Goal: Check status: Check status

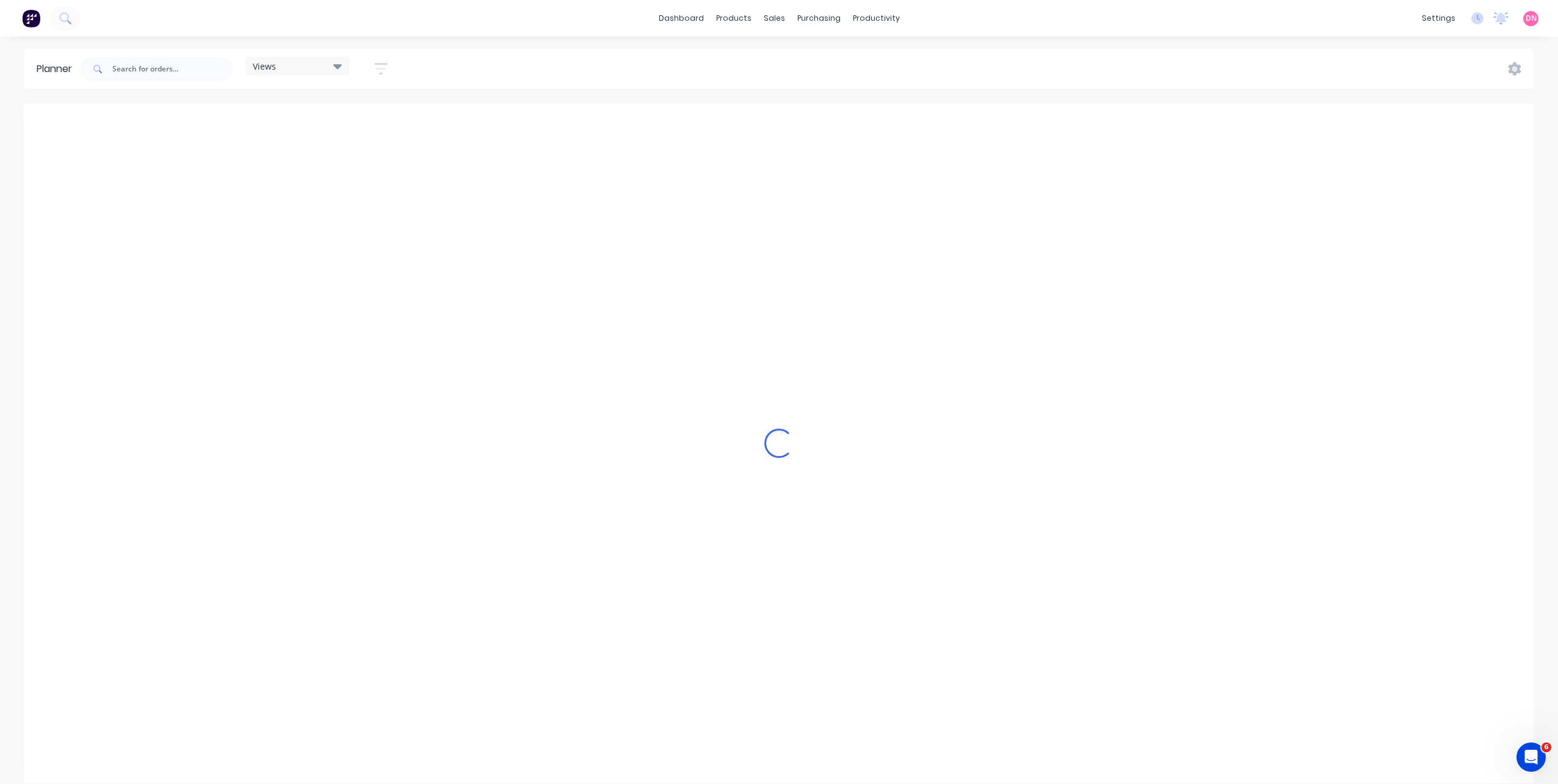
scroll to position [0, 391]
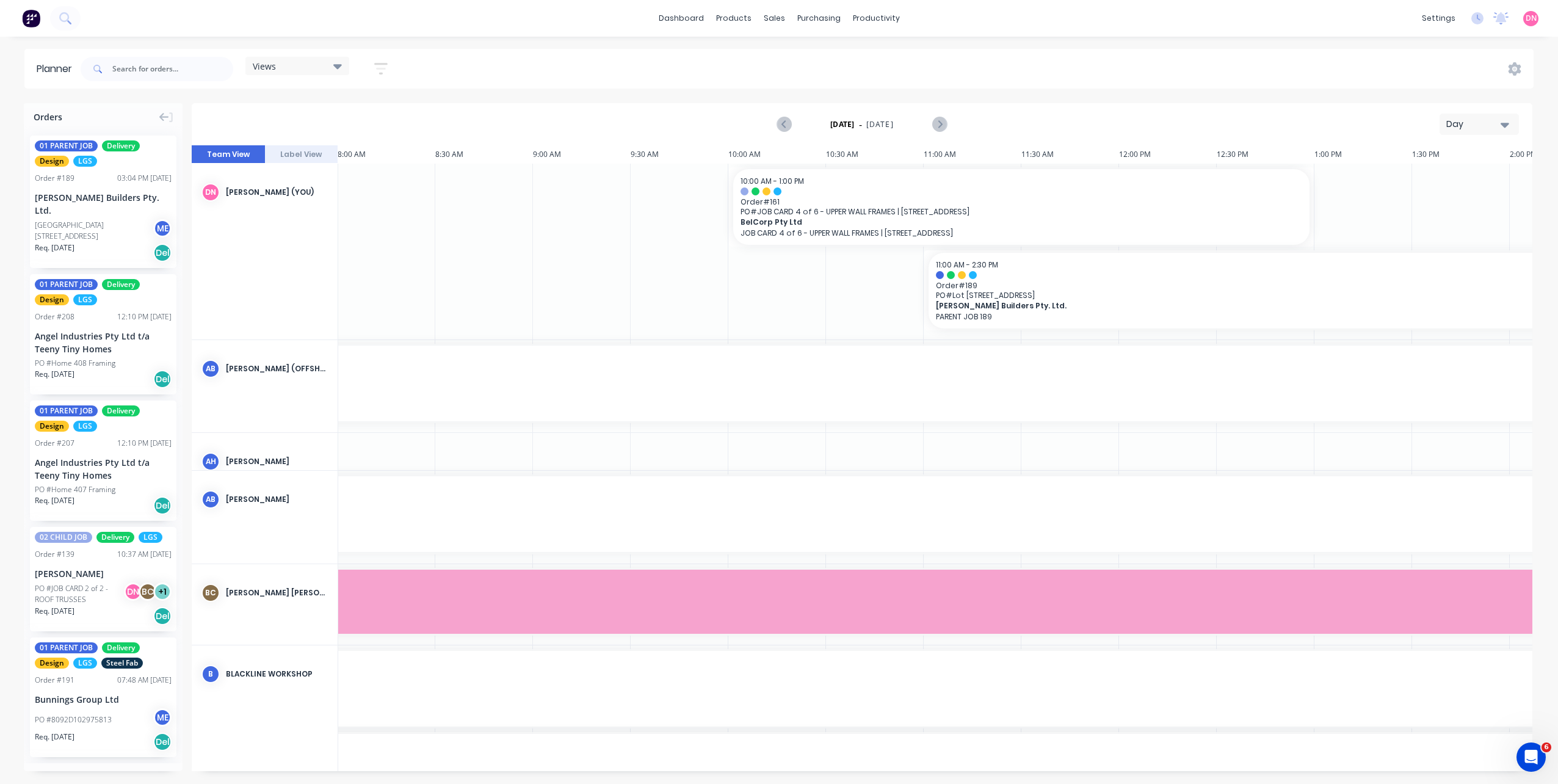
click at [342, 67] on icon at bounding box center [338, 65] width 9 height 13
click at [360, 250] on button "PRODUCTION - DEMI" at bounding box center [319, 251] width 130 height 14
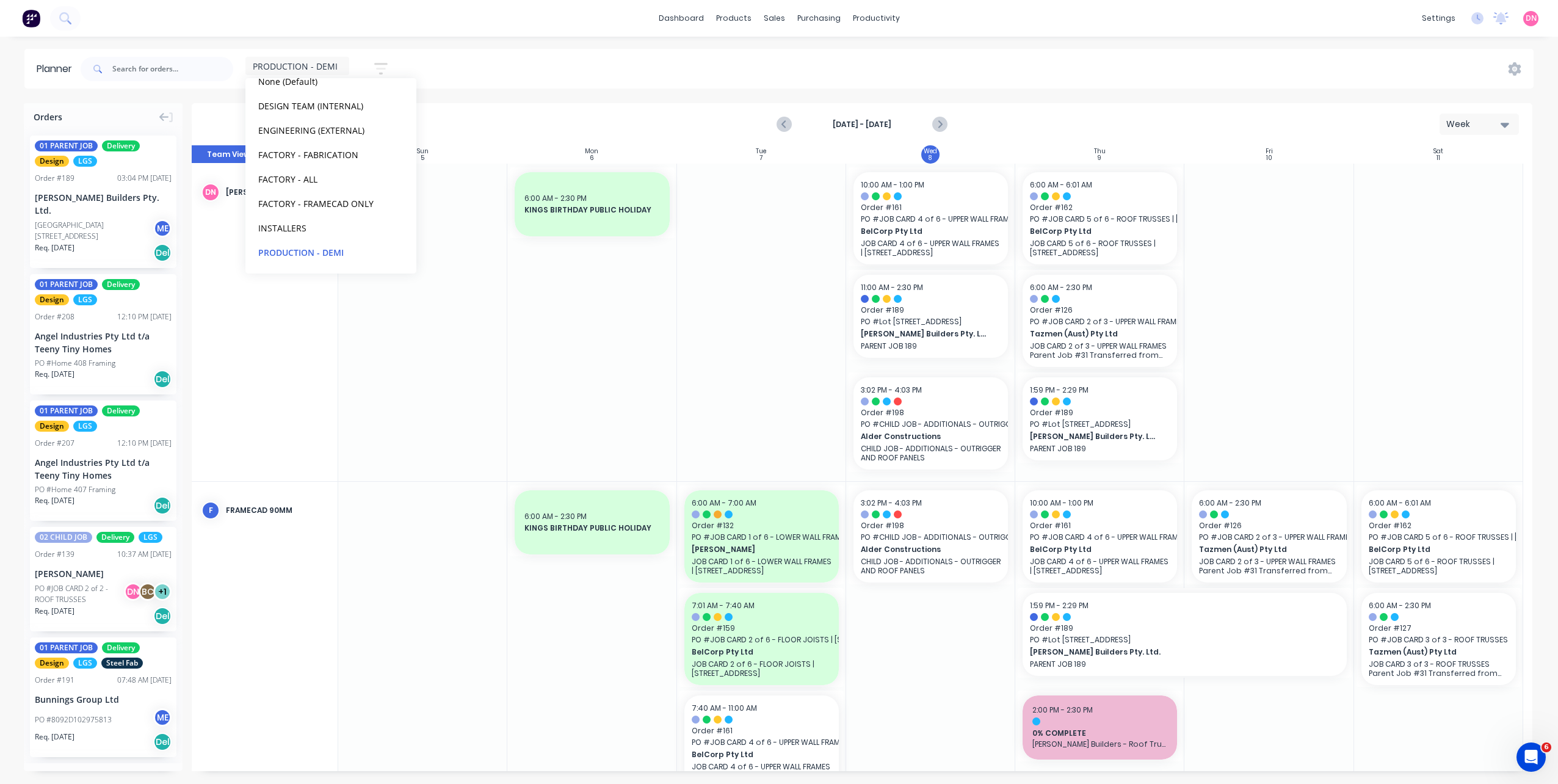
click at [748, 231] on div at bounding box center [761, 322] width 169 height 317
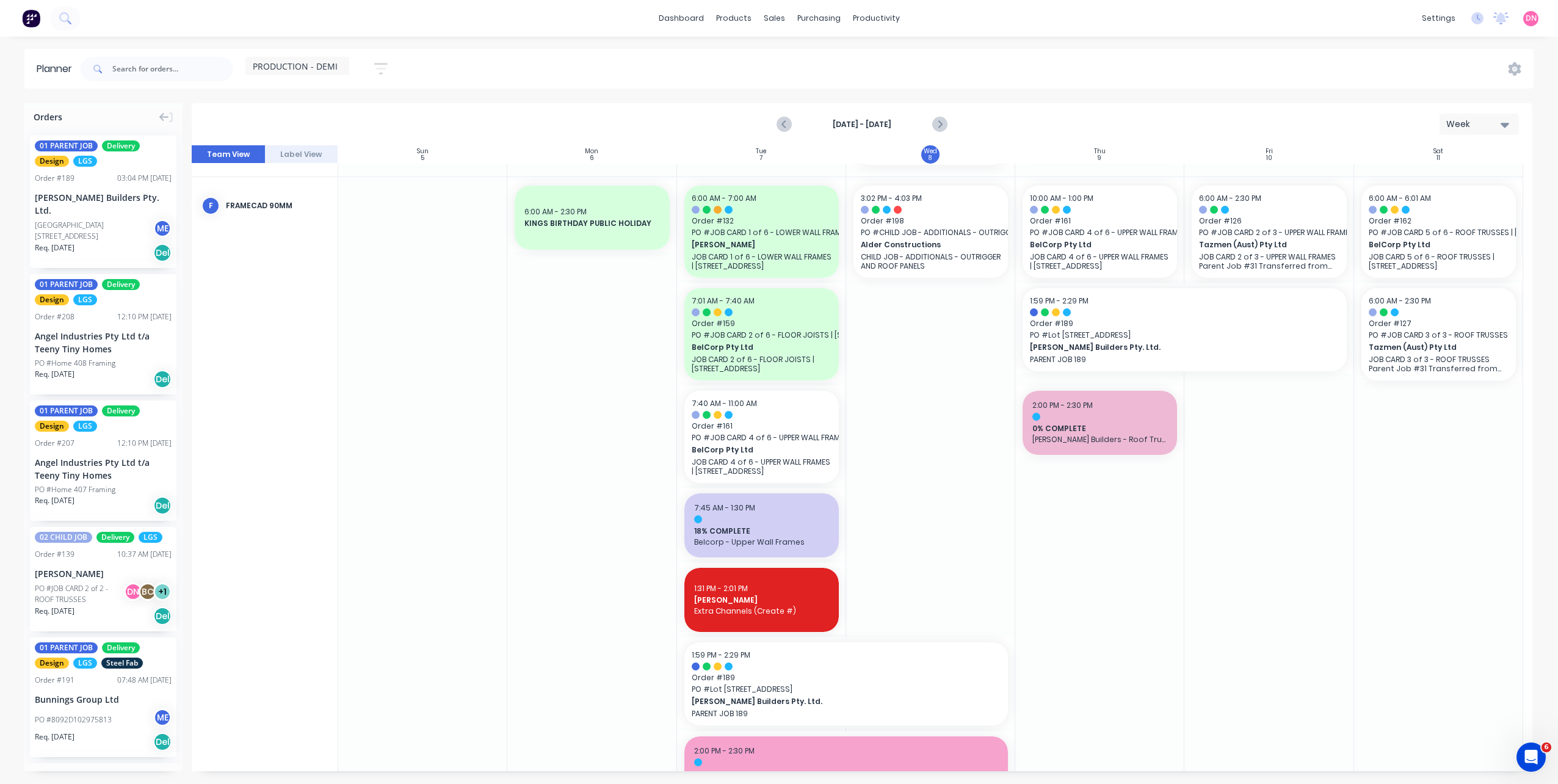
scroll to position [305, 0]
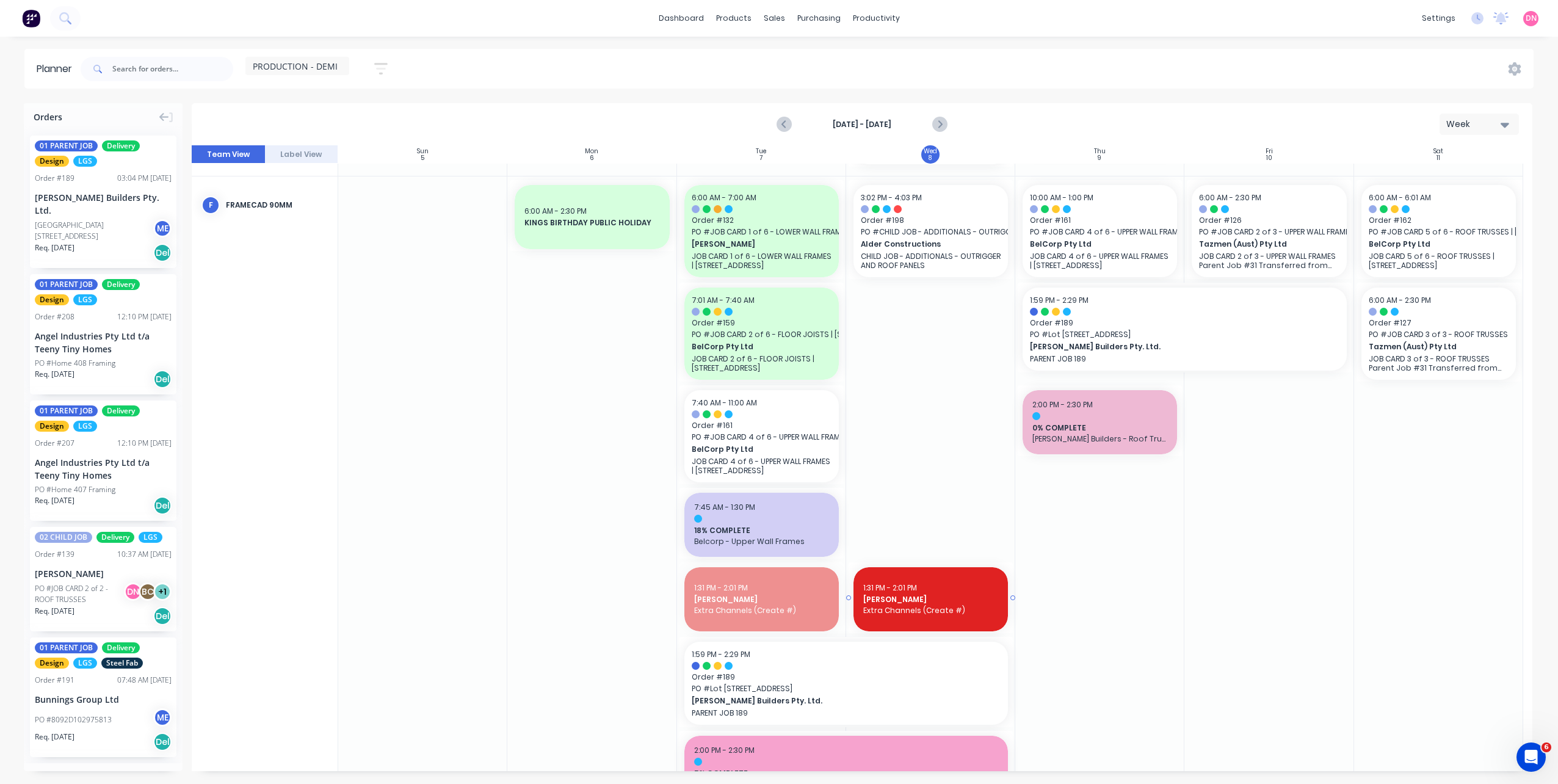
drag, startPoint x: 775, startPoint y: 587, endPoint x: 917, endPoint y: 525, distance: 154.9
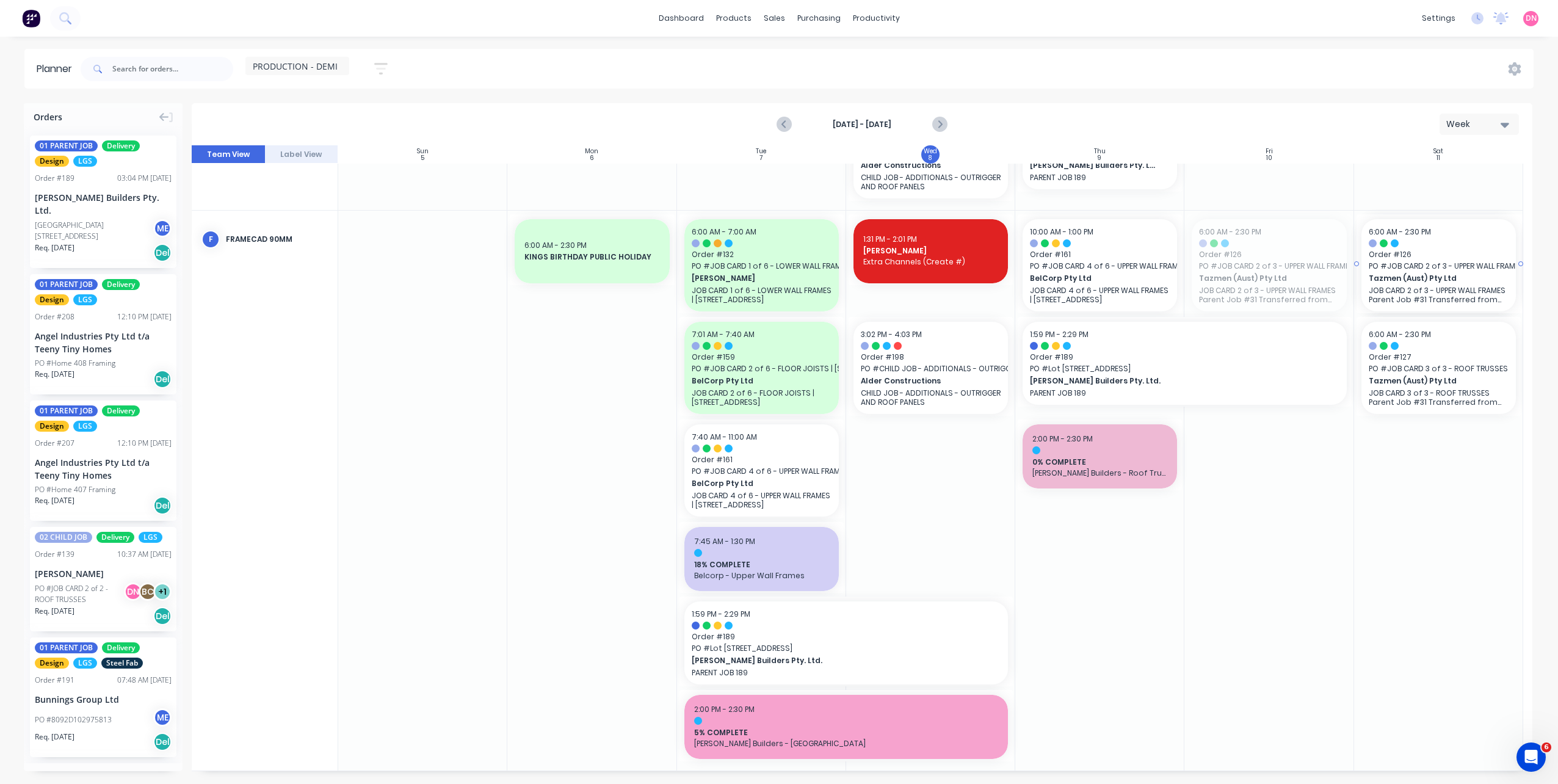
drag, startPoint x: 1257, startPoint y: 268, endPoint x: 1394, endPoint y: 262, distance: 137.1
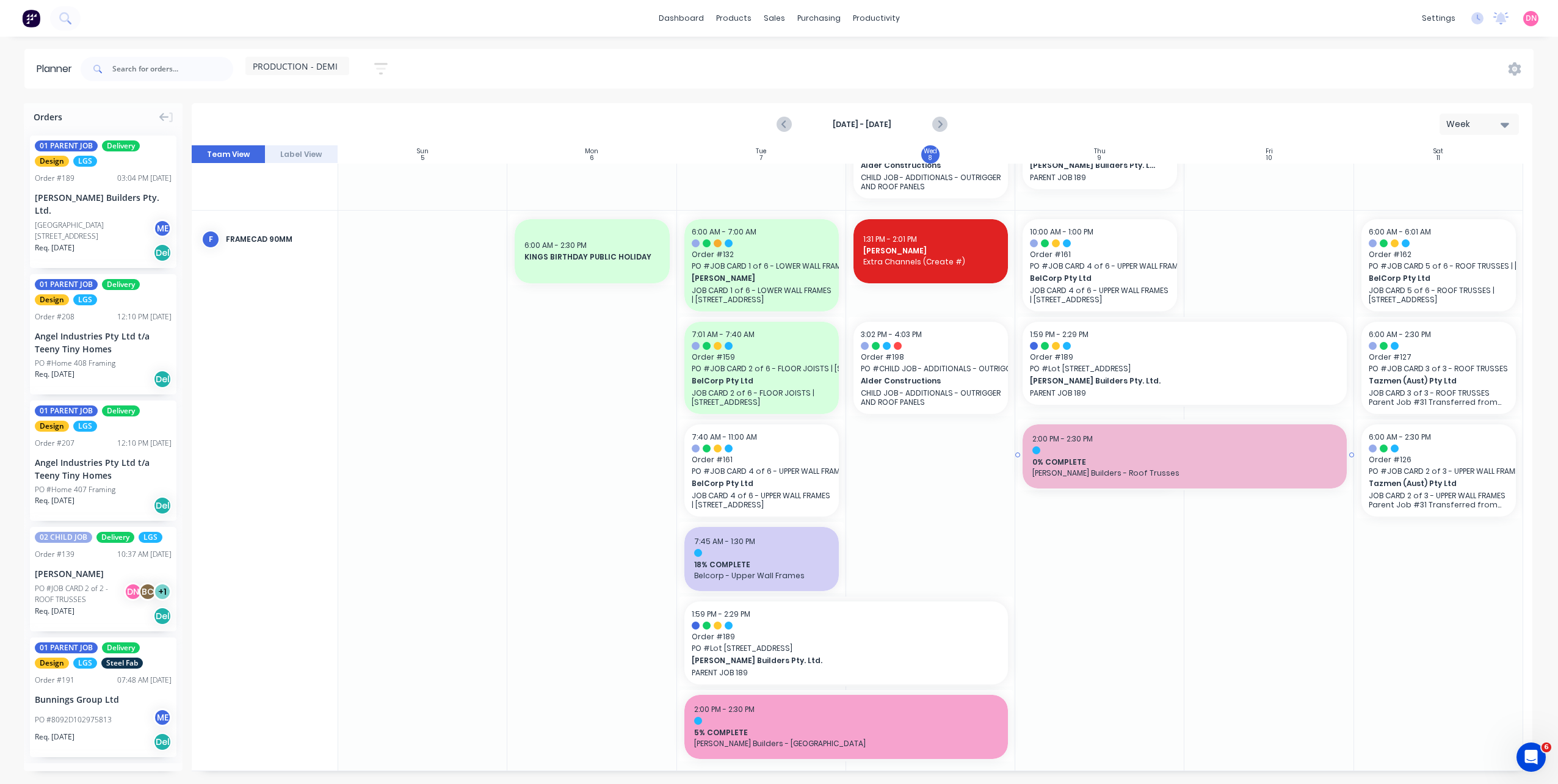
drag, startPoint x: 1177, startPoint y: 454, endPoint x: 1295, endPoint y: 447, distance: 118.2
click at [104, 329] on div "Angel Industries Pty Ltd t/a Teeny Tiny Homes" at bounding box center [102, 342] width 136 height 26
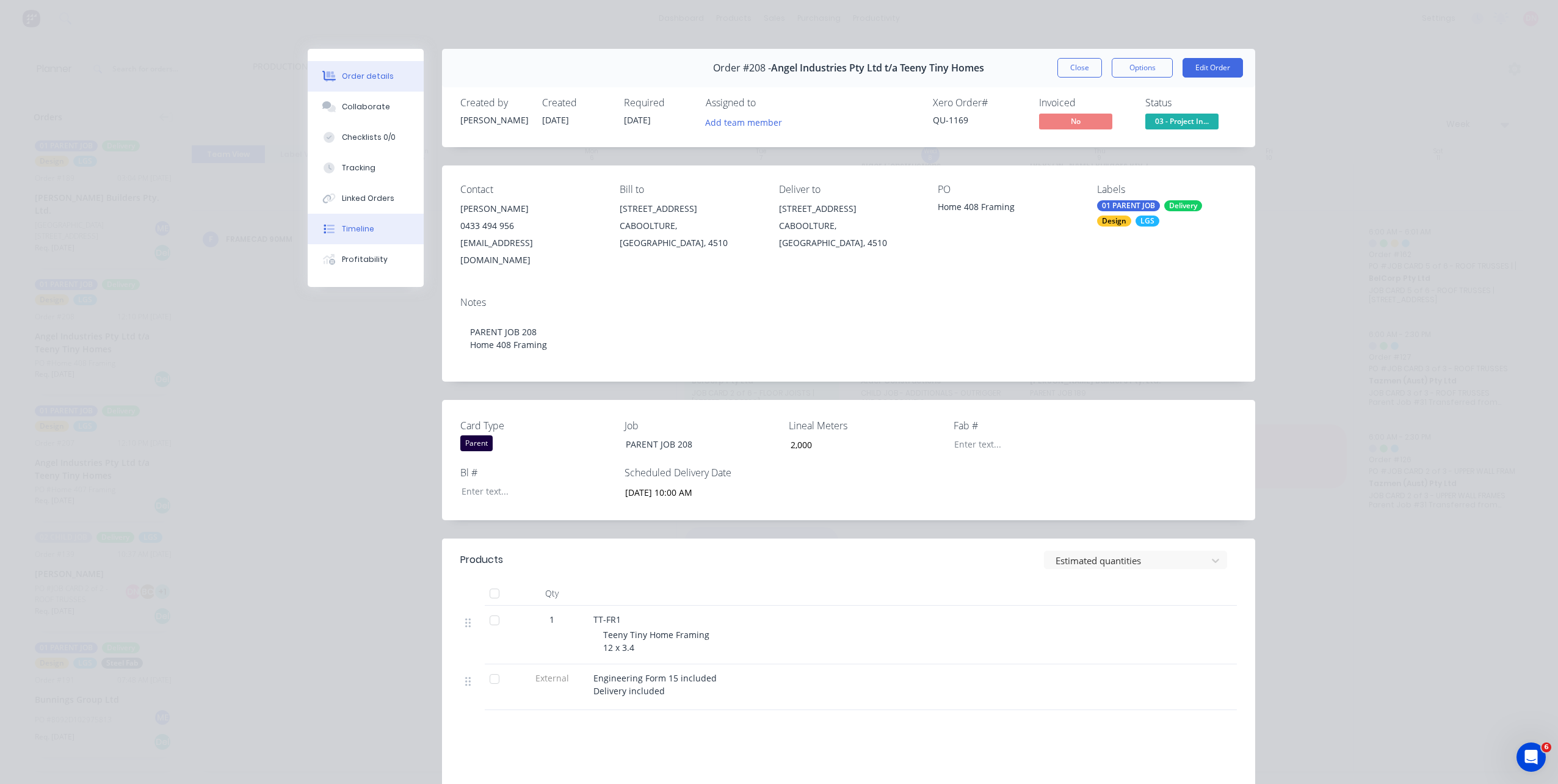
click at [362, 221] on button "Timeline" at bounding box center [365, 229] width 116 height 31
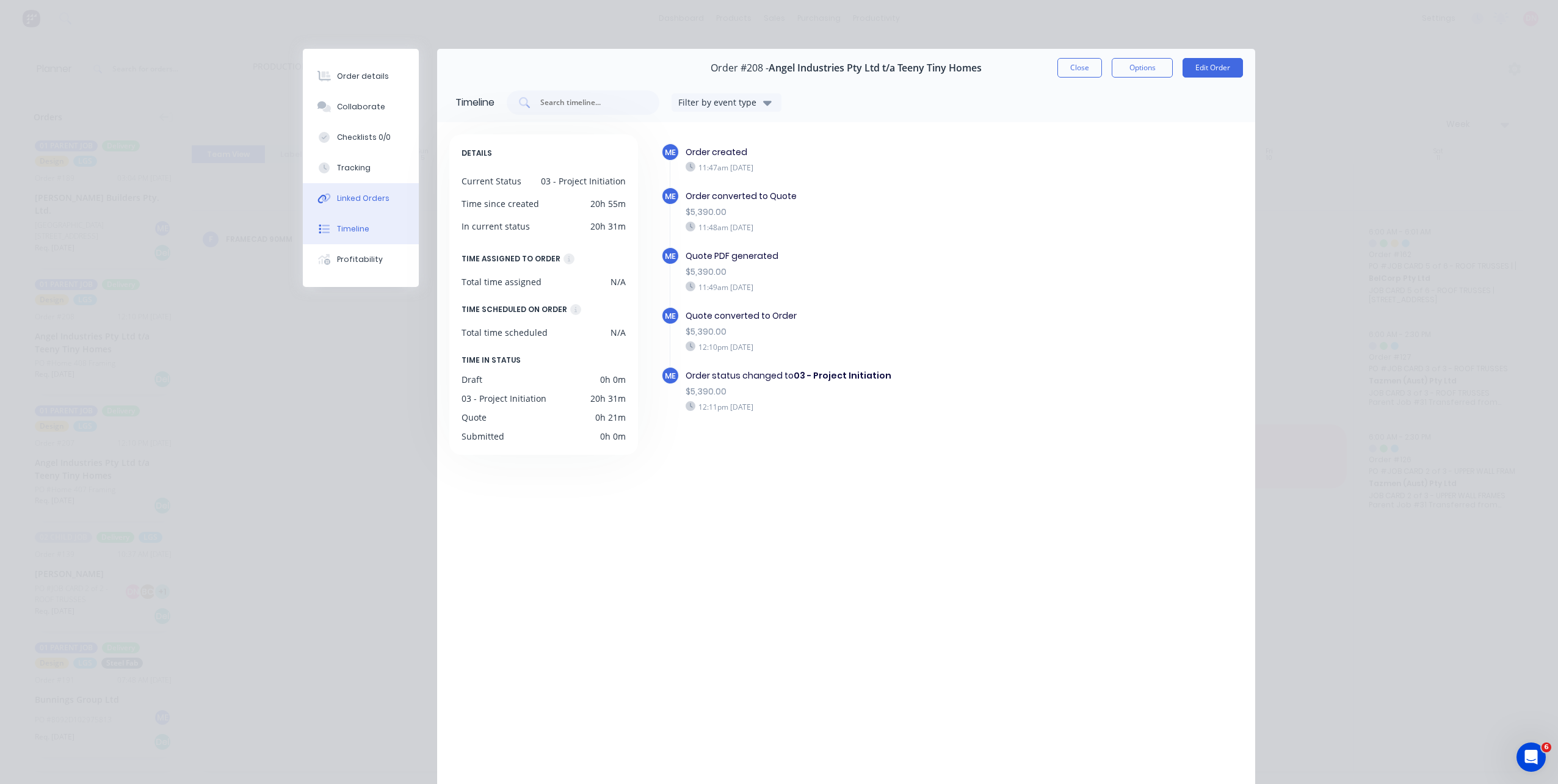
click at [368, 190] on button "Linked Orders" at bounding box center [361, 198] width 116 height 31
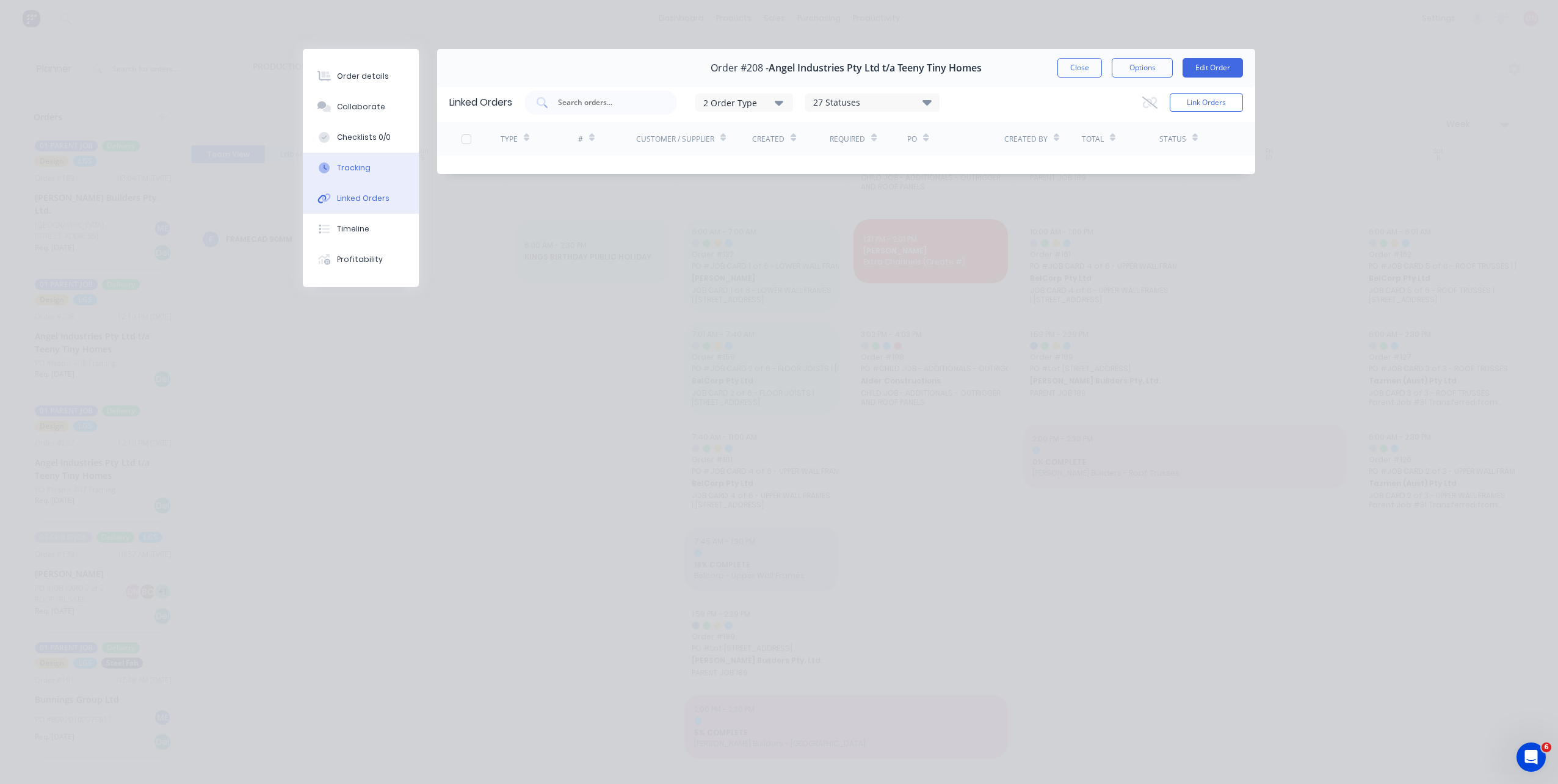
click at [371, 165] on button "Tracking" at bounding box center [361, 168] width 116 height 31
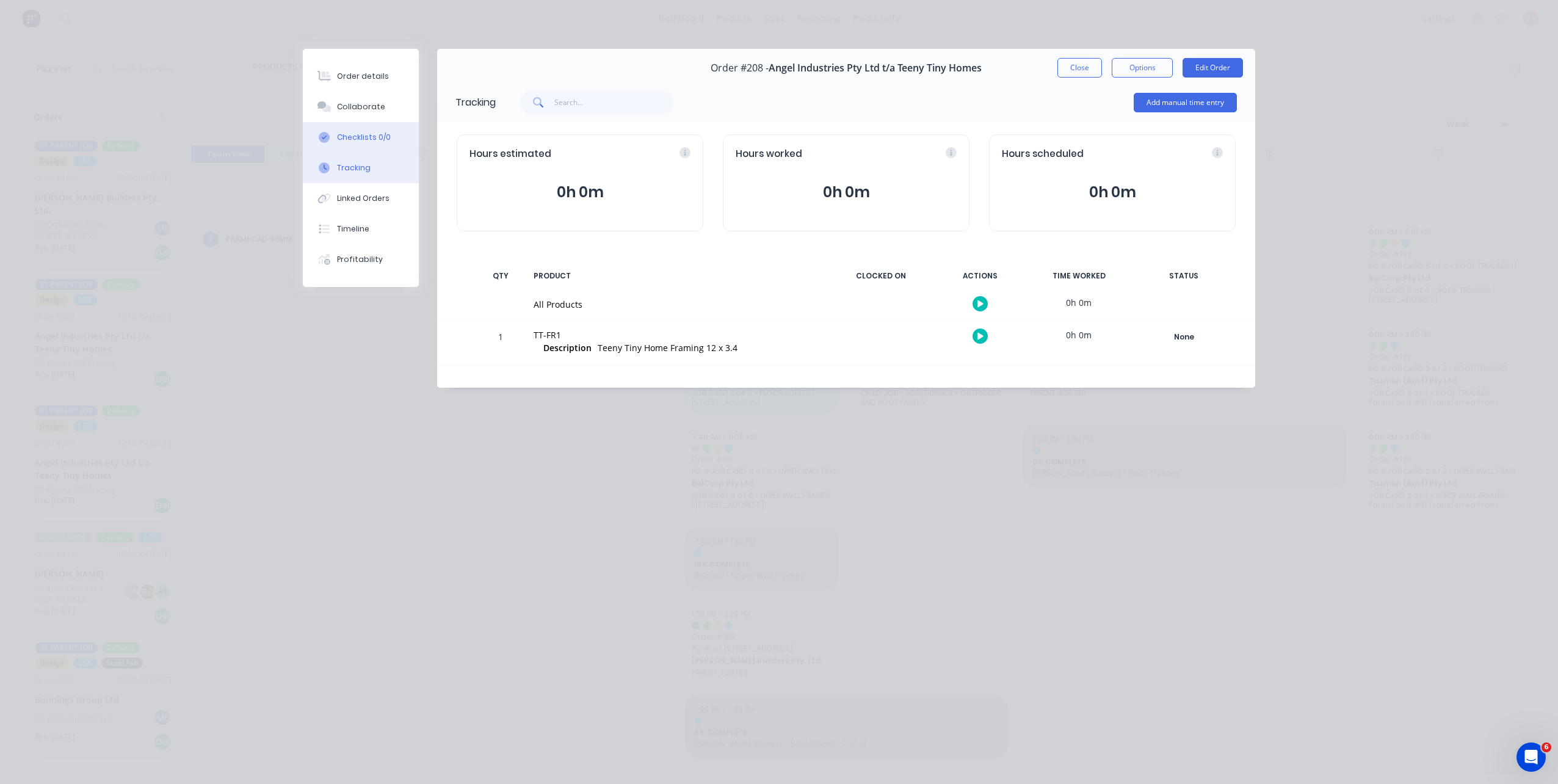
click at [374, 125] on button "Checklists 0/0" at bounding box center [361, 137] width 116 height 31
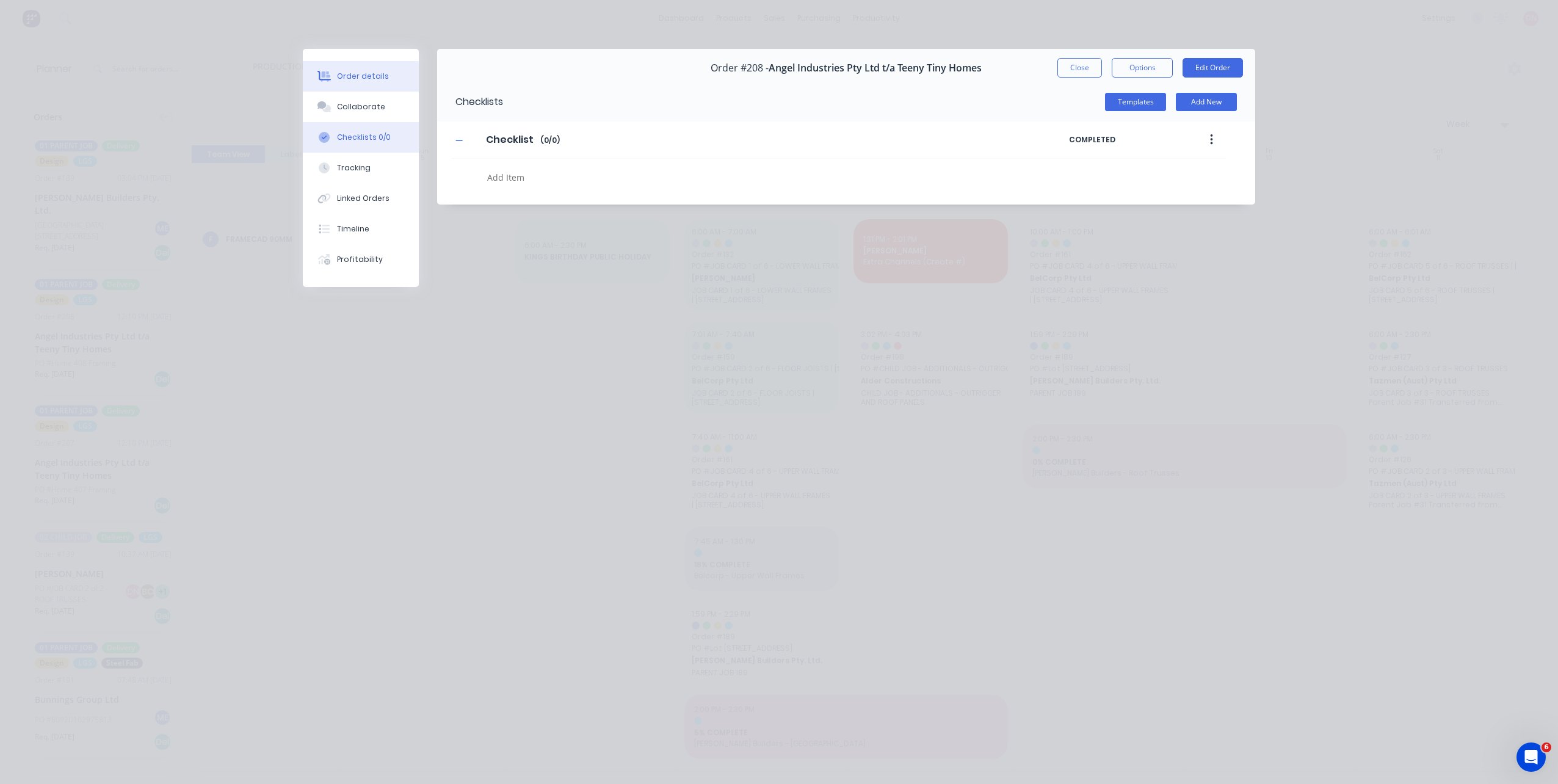
click at [378, 91] on button "Order details" at bounding box center [361, 76] width 116 height 31
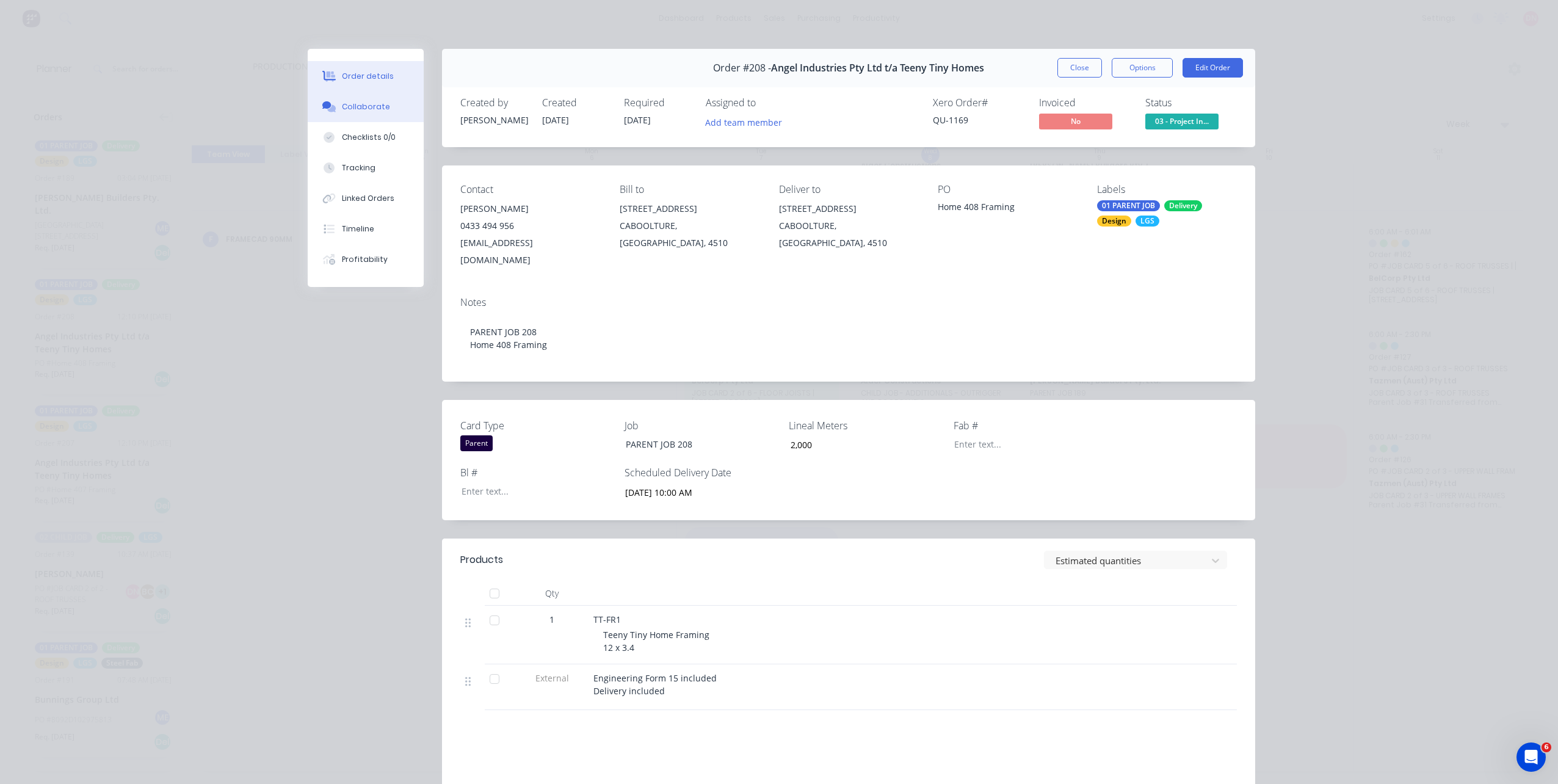
click at [394, 115] on button "Collaborate" at bounding box center [365, 107] width 116 height 31
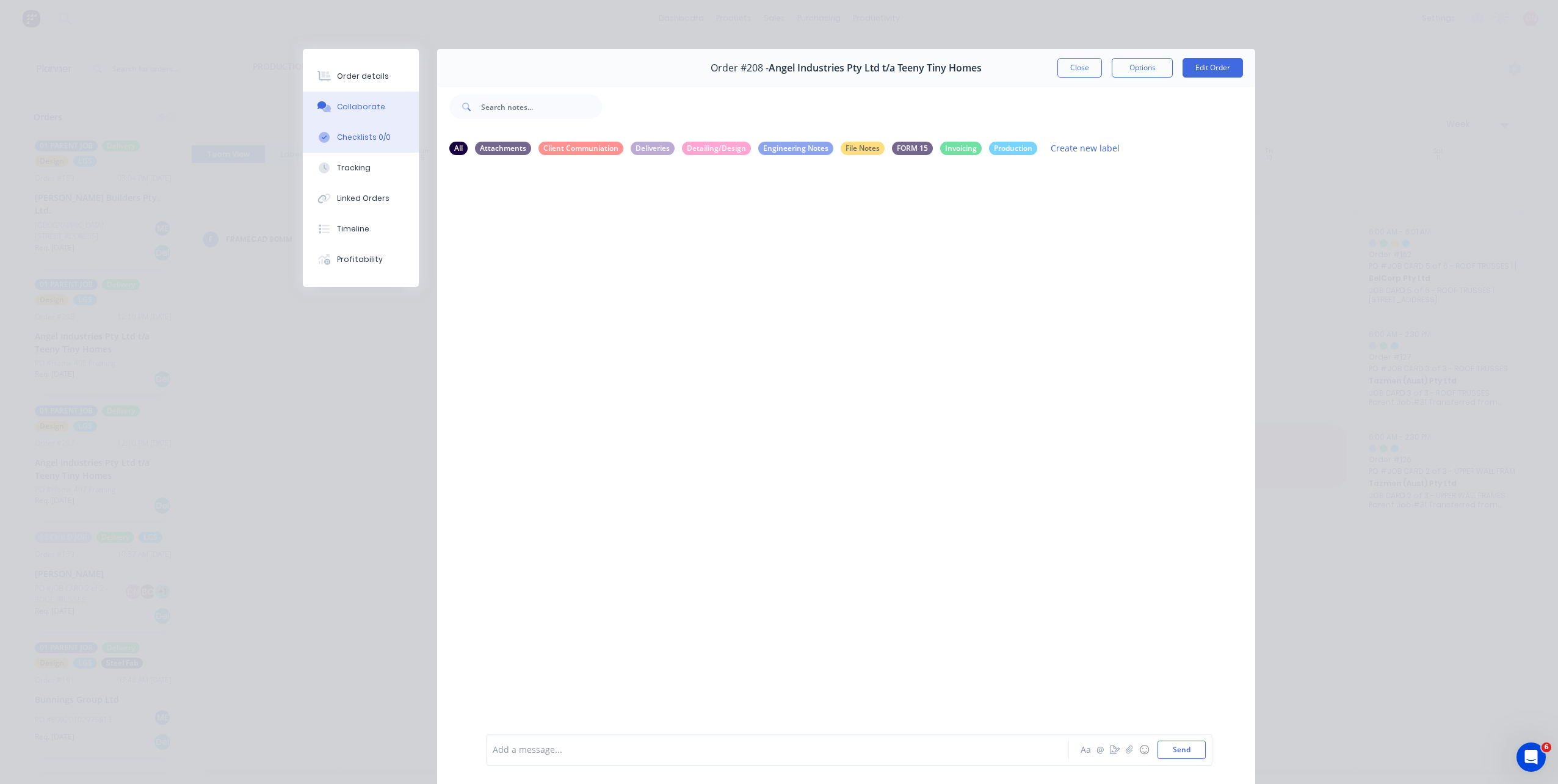
click at [382, 141] on div "Checklists 0/0" at bounding box center [363, 137] width 53 height 11
type textarea "x"
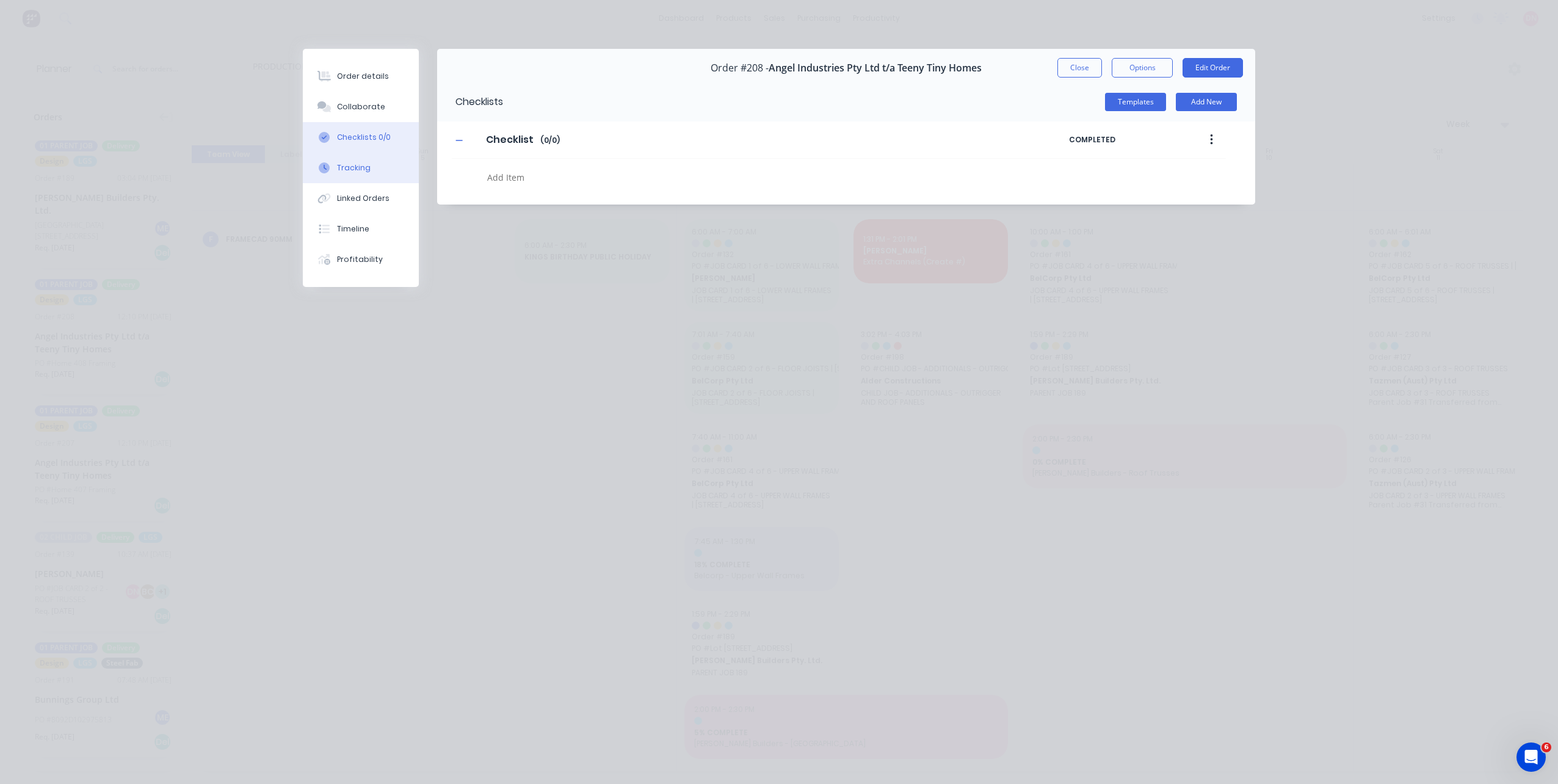
click at [376, 167] on button "Tracking" at bounding box center [361, 168] width 116 height 31
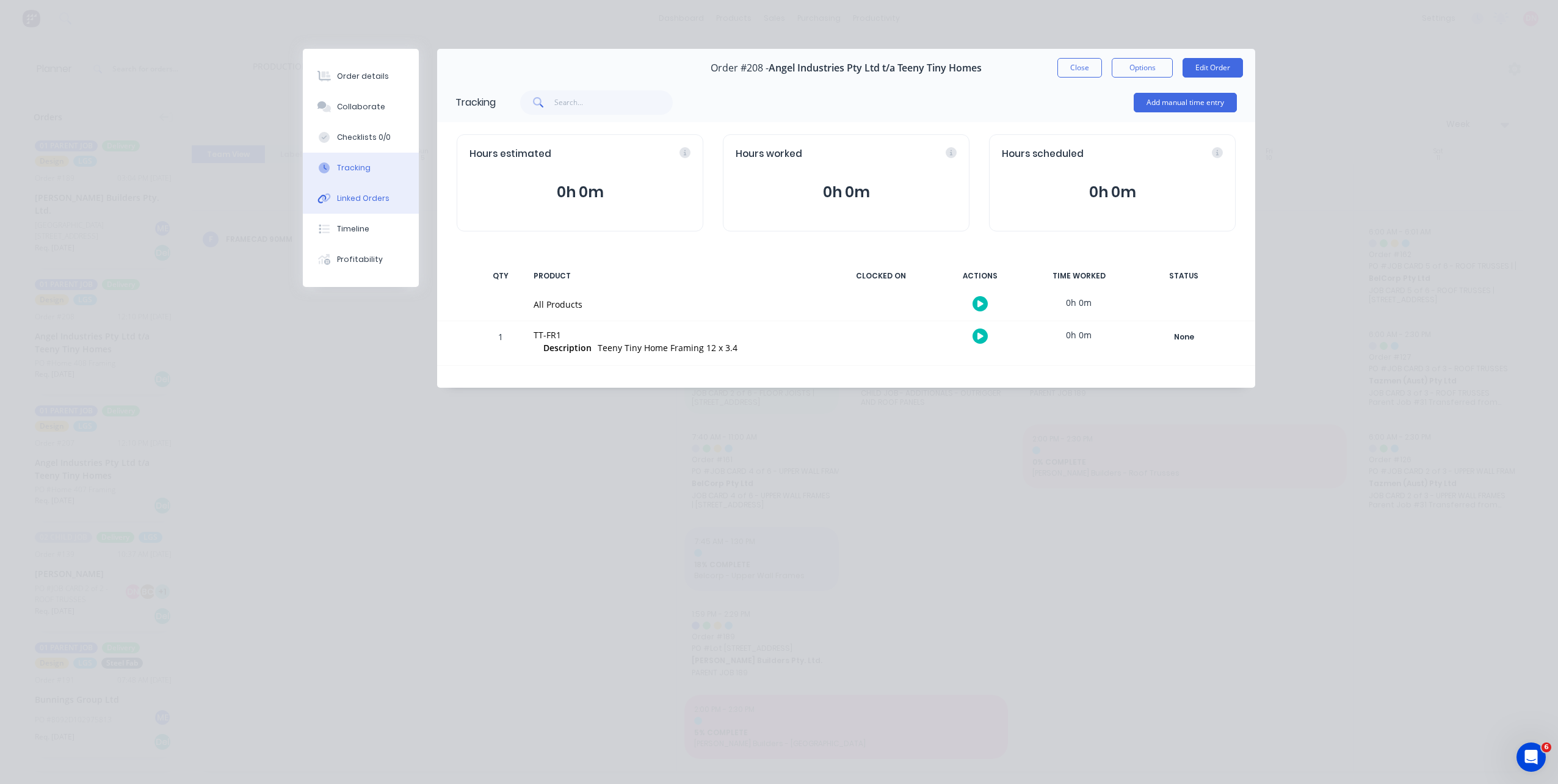
click at [368, 198] on div "Linked Orders" at bounding box center [363, 198] width 52 height 11
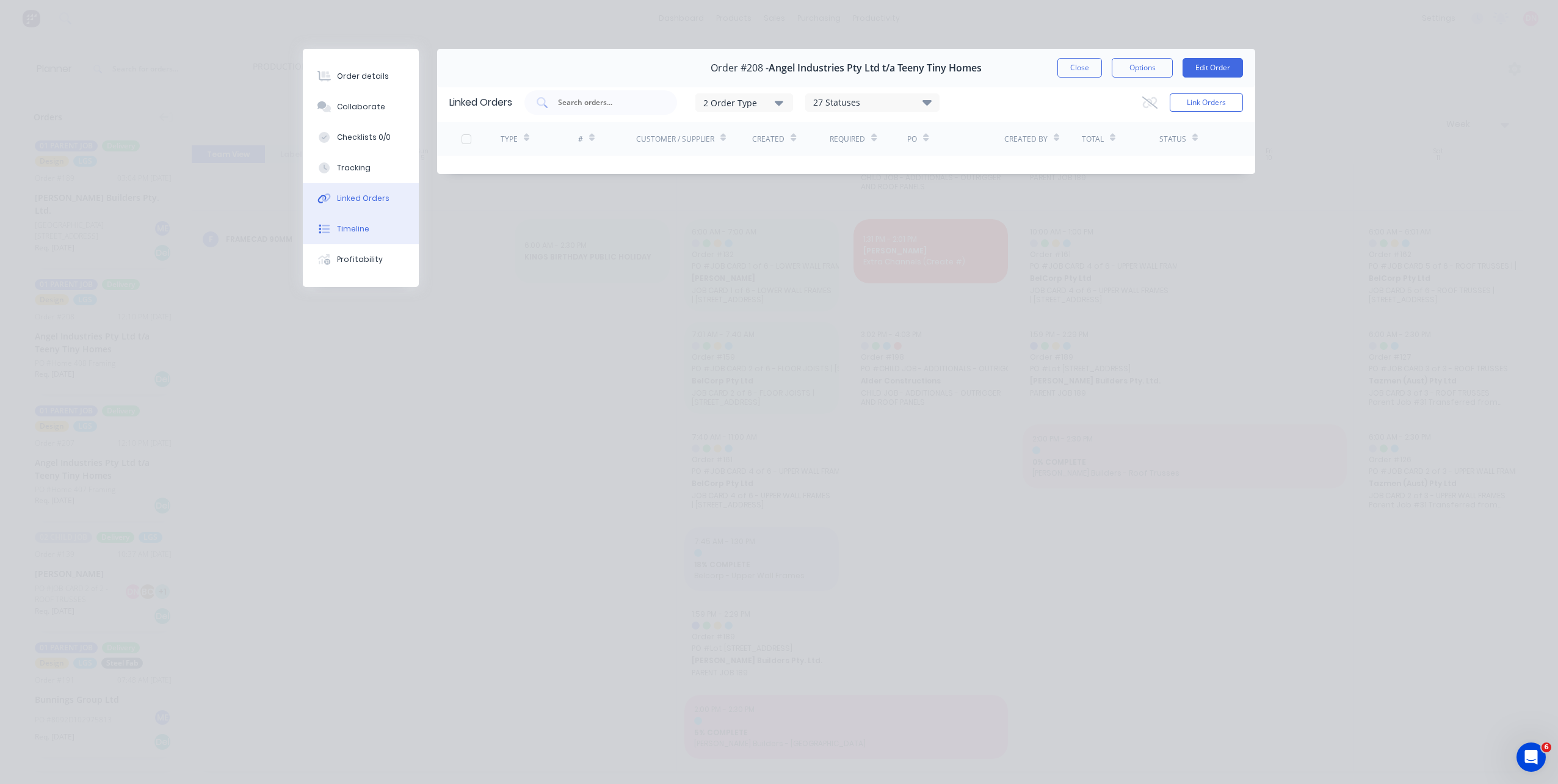
click at [358, 226] on div "Timeline" at bounding box center [353, 228] width 32 height 11
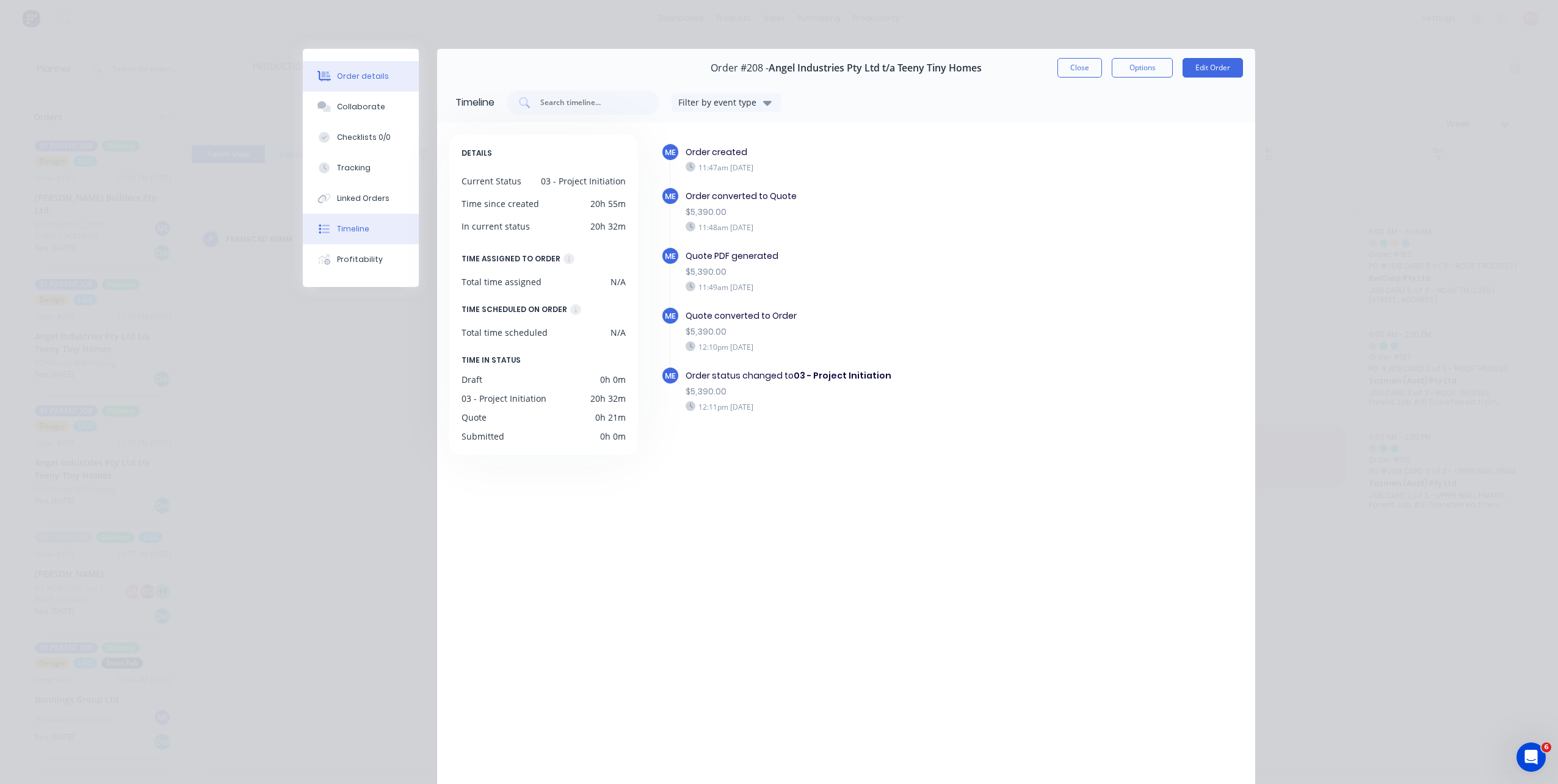
click at [383, 84] on button "Order details" at bounding box center [361, 76] width 116 height 31
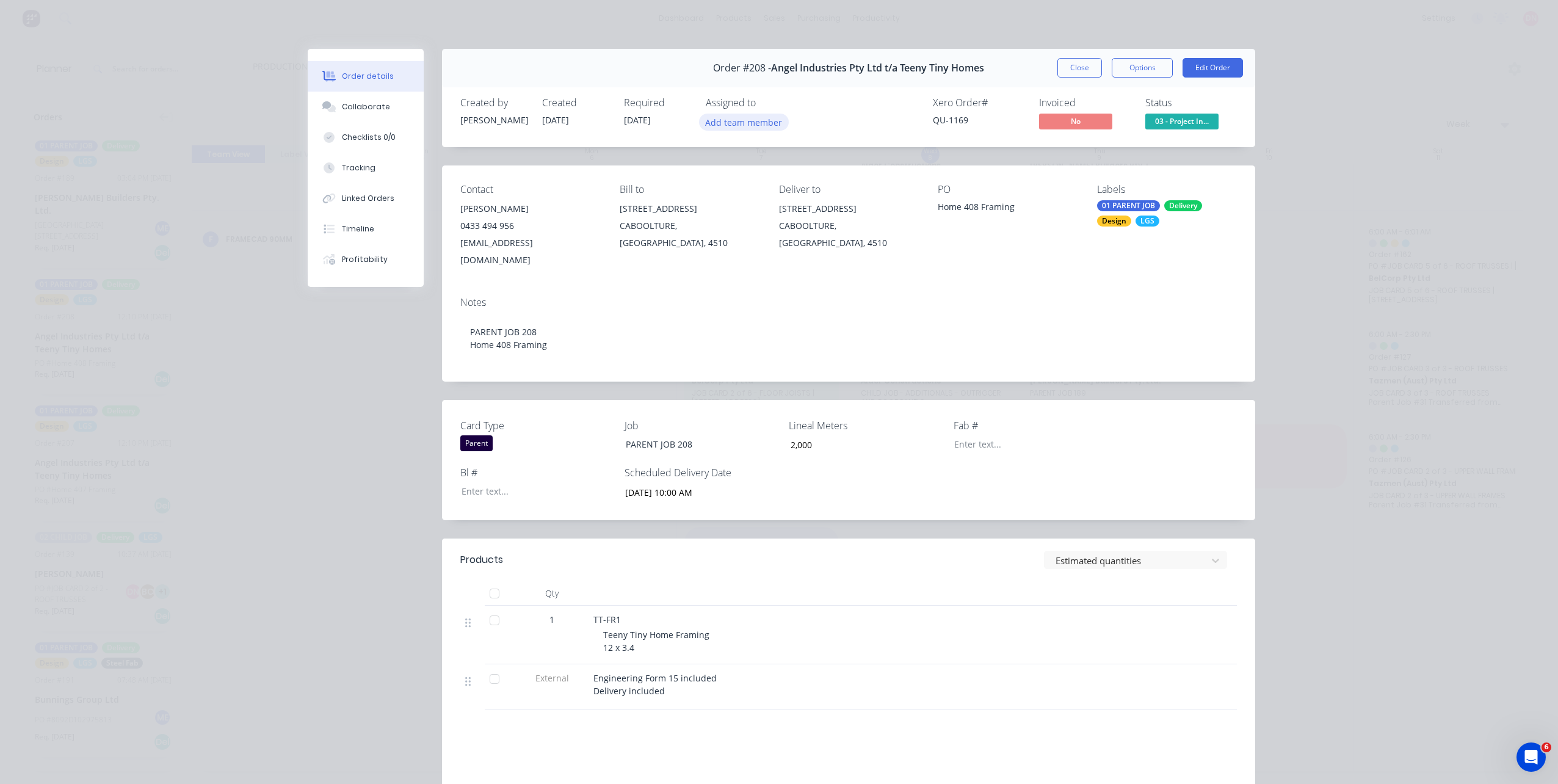
click at [719, 123] on button "Add team member" at bounding box center [744, 122] width 90 height 16
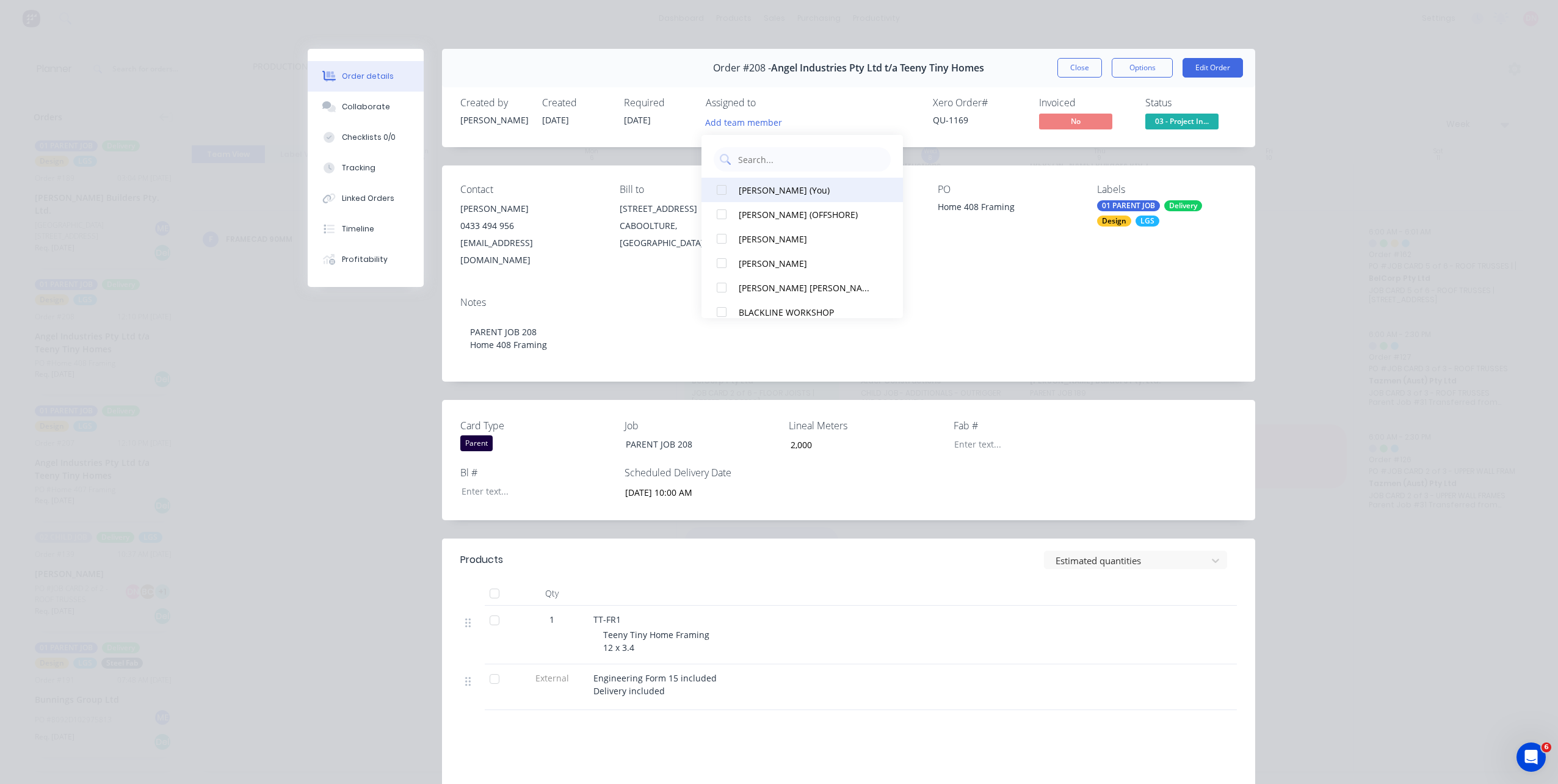
click at [721, 190] on div at bounding box center [721, 190] width 25 height 25
click at [722, 260] on div at bounding box center [721, 263] width 25 height 25
click at [724, 283] on div at bounding box center [721, 287] width 25 height 25
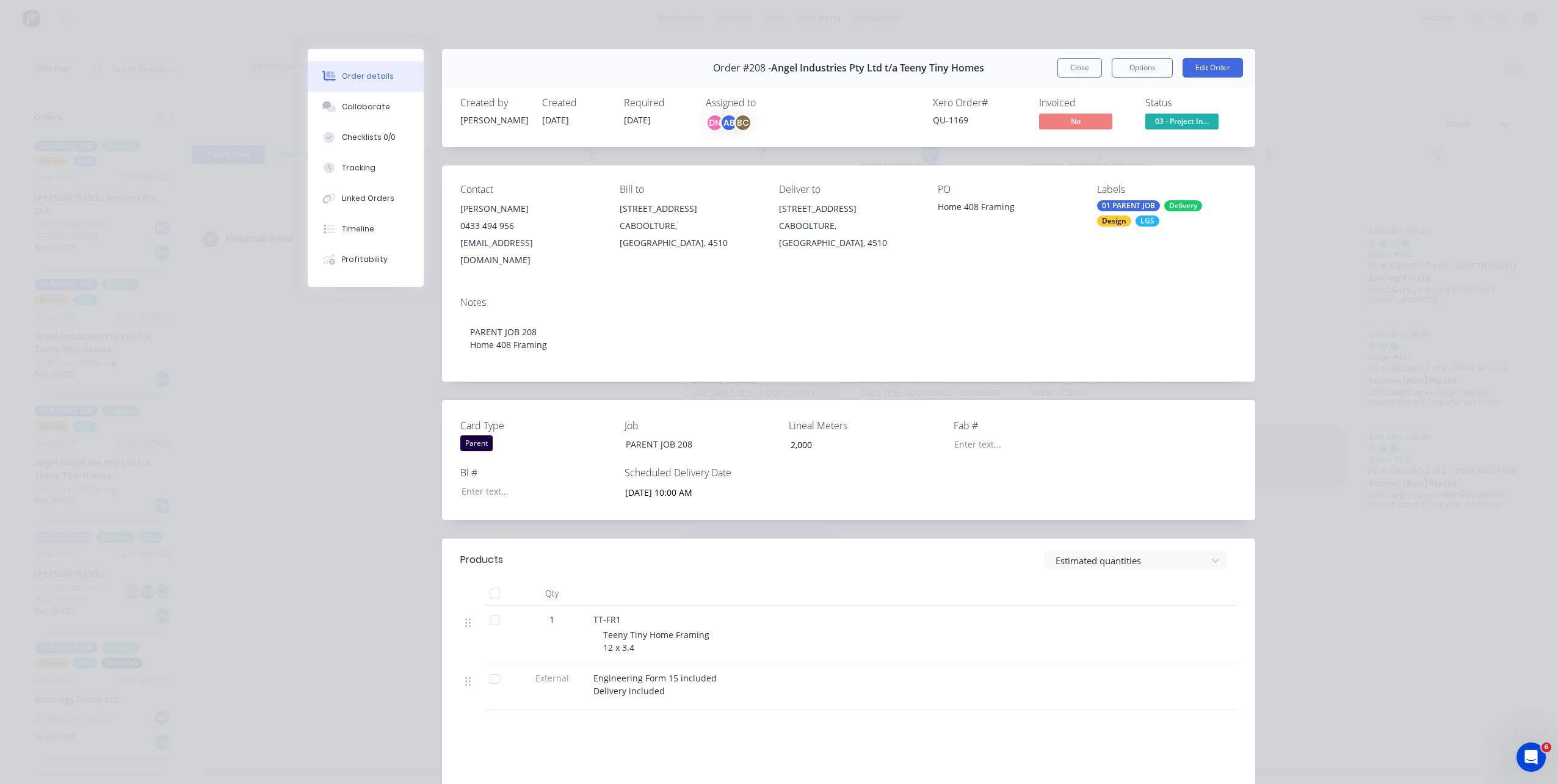
click at [834, 126] on div "Xero Order # QU-1169 Invoiced No Status 03 - Project In..." at bounding box center [1032, 114] width 409 height 35
click at [1063, 78] on div "Order #208 - Angel Industries Pty Ltd t/a Teeny Tiny Homes Close Options Edit O…" at bounding box center [848, 68] width 813 height 38
click at [1071, 67] on button "Close" at bounding box center [1080, 67] width 45 height 19
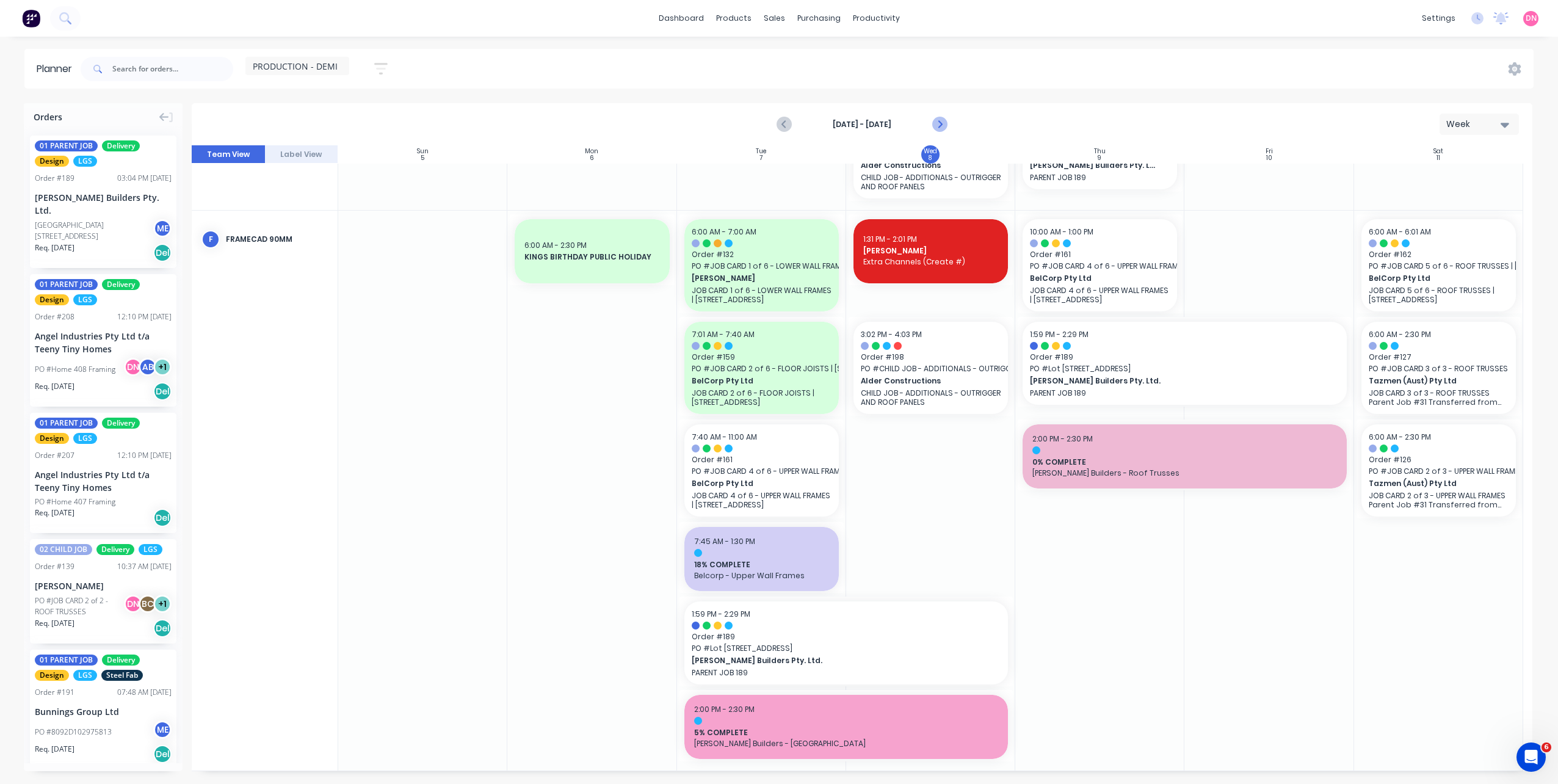
click at [936, 126] on icon "Next page" at bounding box center [939, 124] width 14 height 14
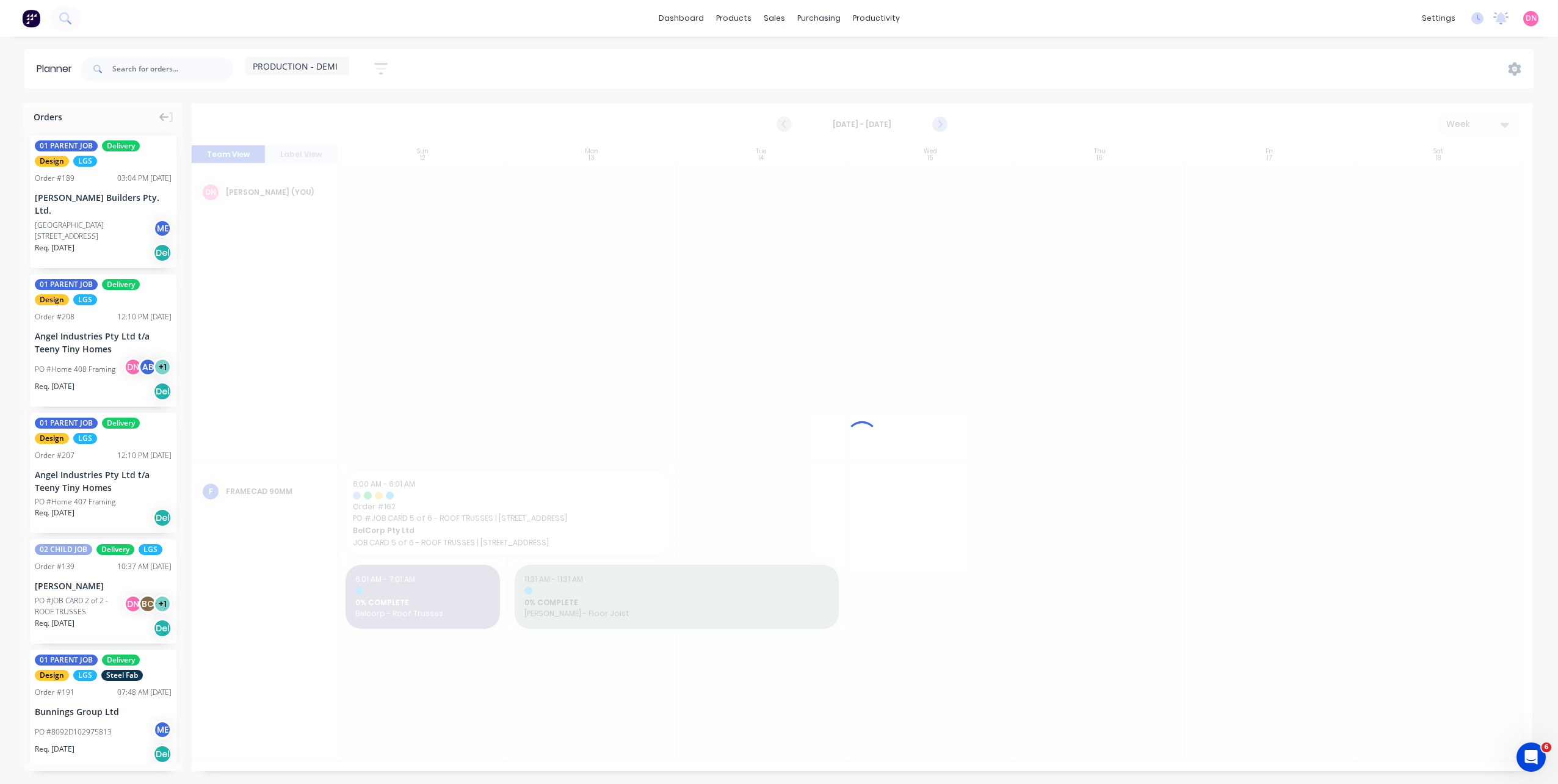
scroll to position [0, 0]
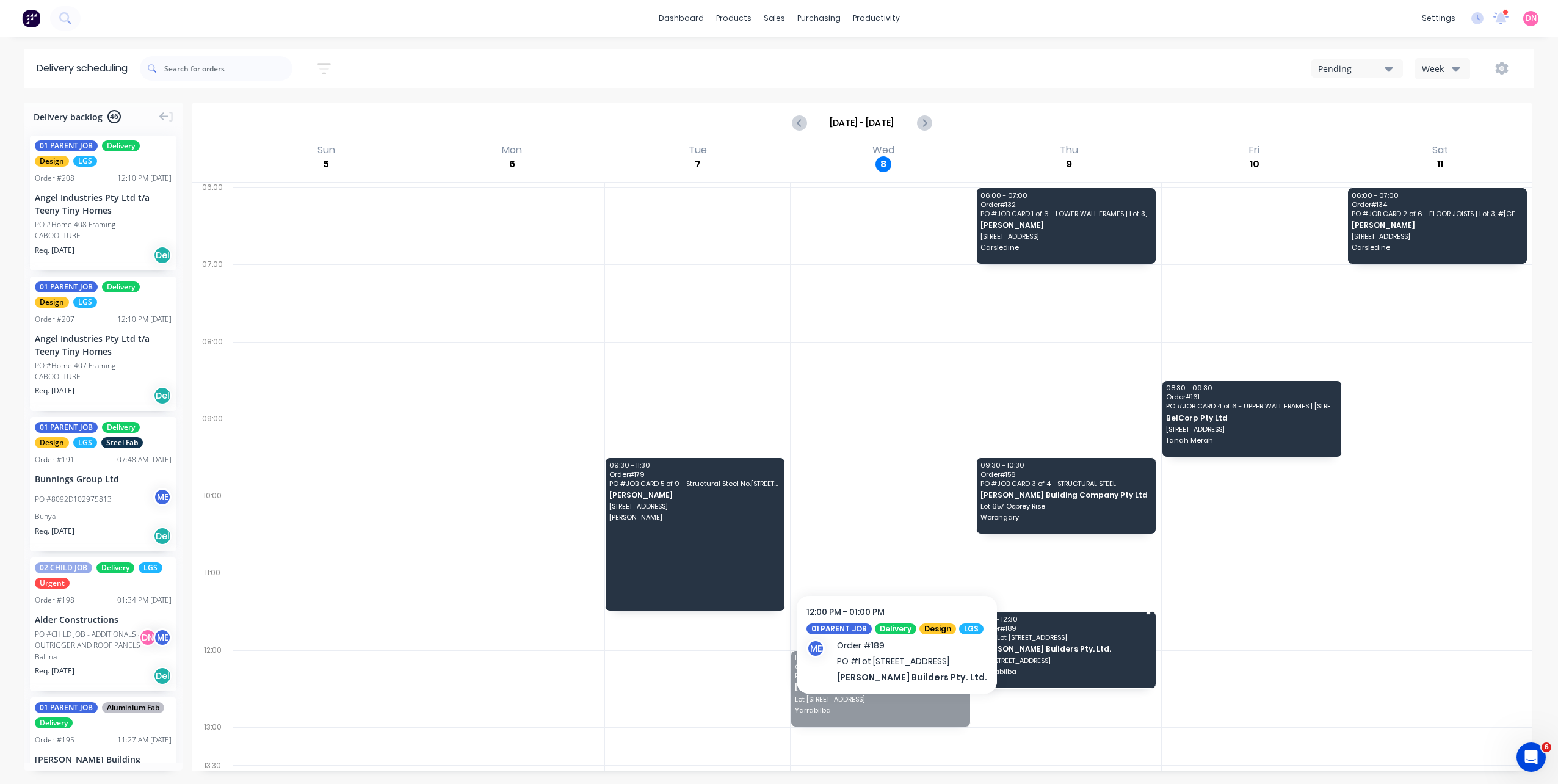
drag, startPoint x: 878, startPoint y: 718, endPoint x: 1029, endPoint y: 680, distance: 155.7
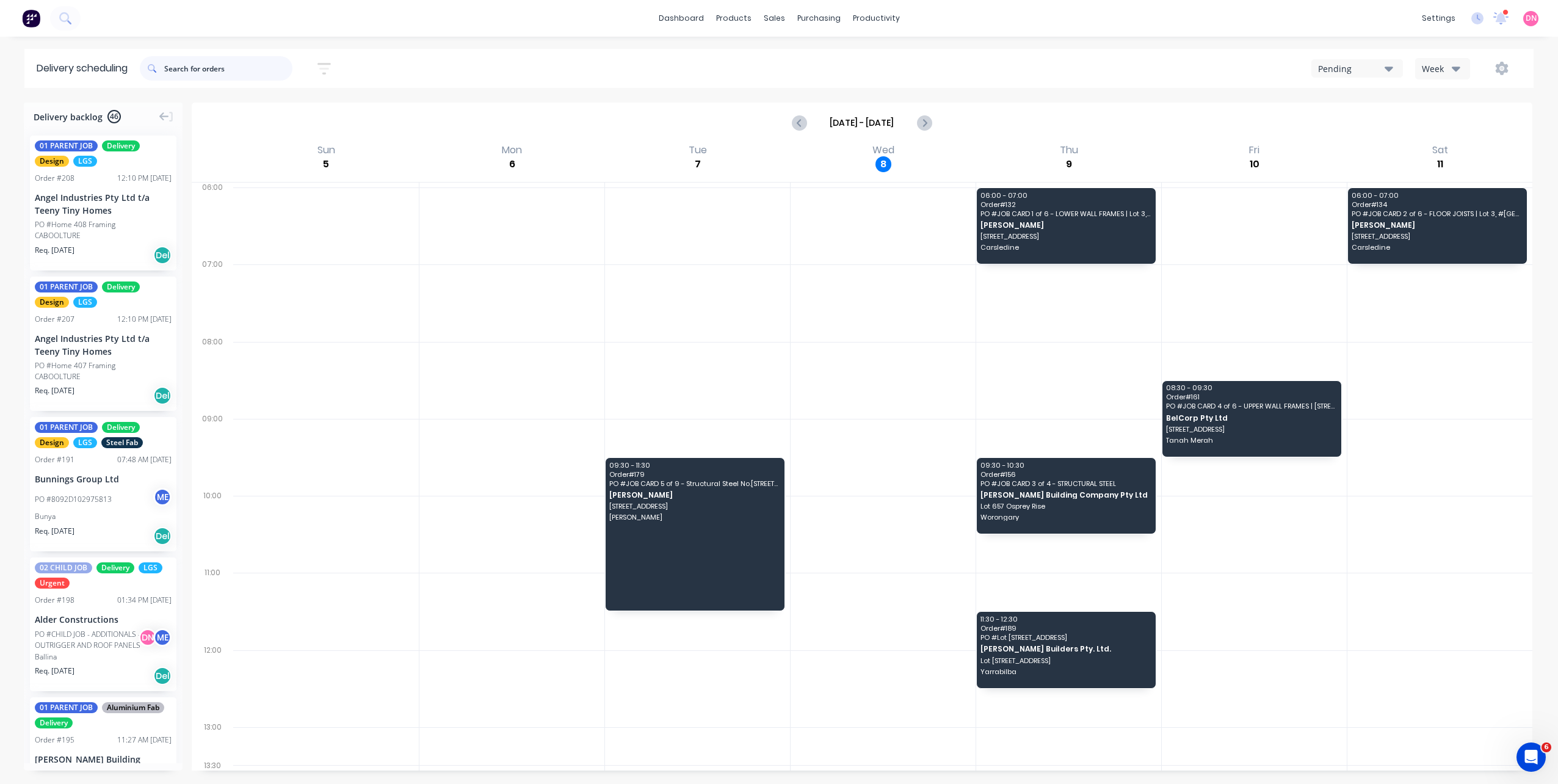
click at [214, 70] on input "text" at bounding box center [228, 68] width 128 height 25
type input "osprey"
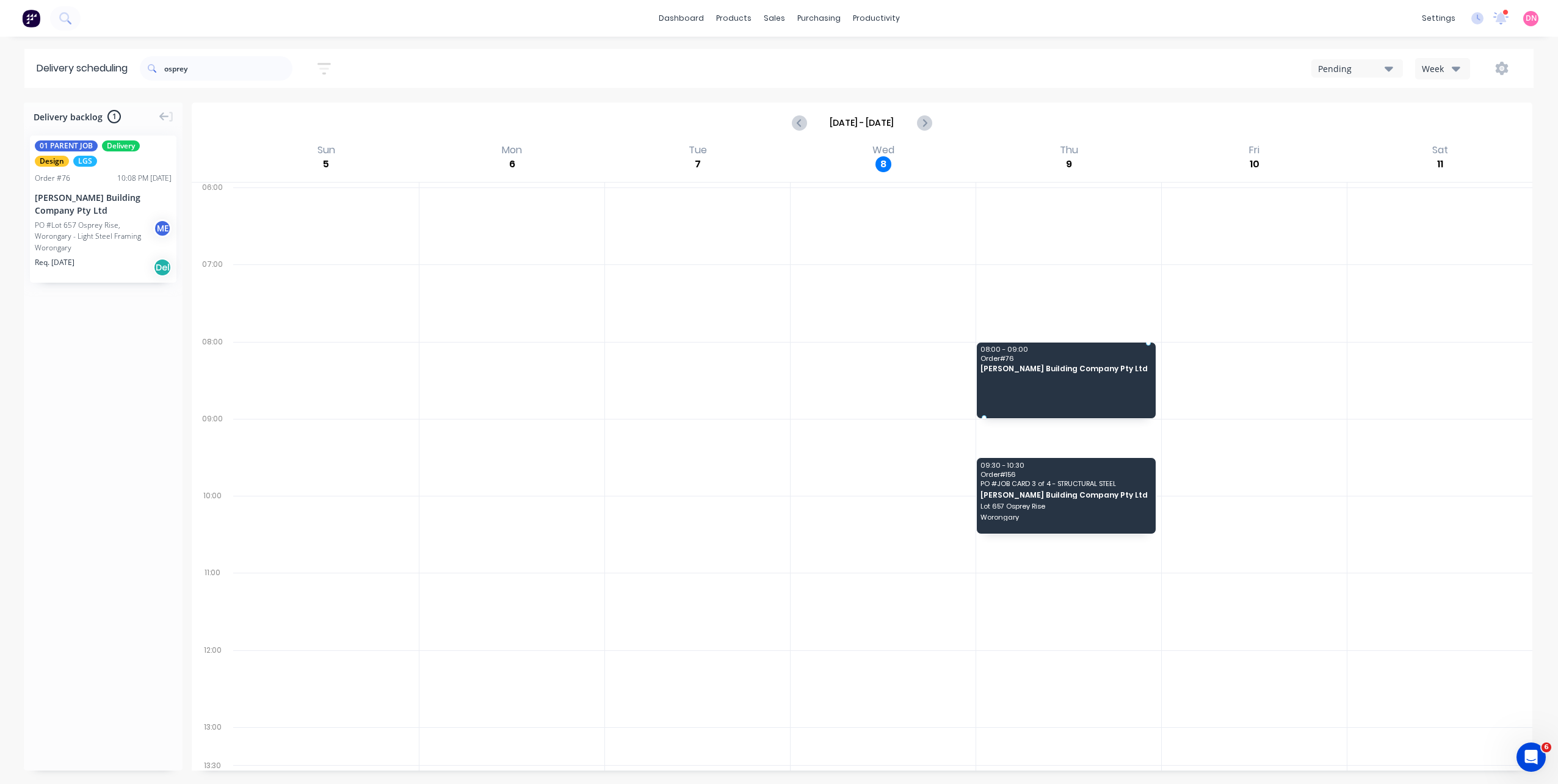
drag, startPoint x: 109, startPoint y: 203, endPoint x: 1069, endPoint y: 377, distance: 975.6
drag, startPoint x: 235, startPoint y: 69, endPoint x: 82, endPoint y: 69, distance: 153.0
click at [82, 69] on header "Delivery scheduling osprey Sort by Most recent Created date Required date Order…" at bounding box center [779, 69] width 1509 height 39
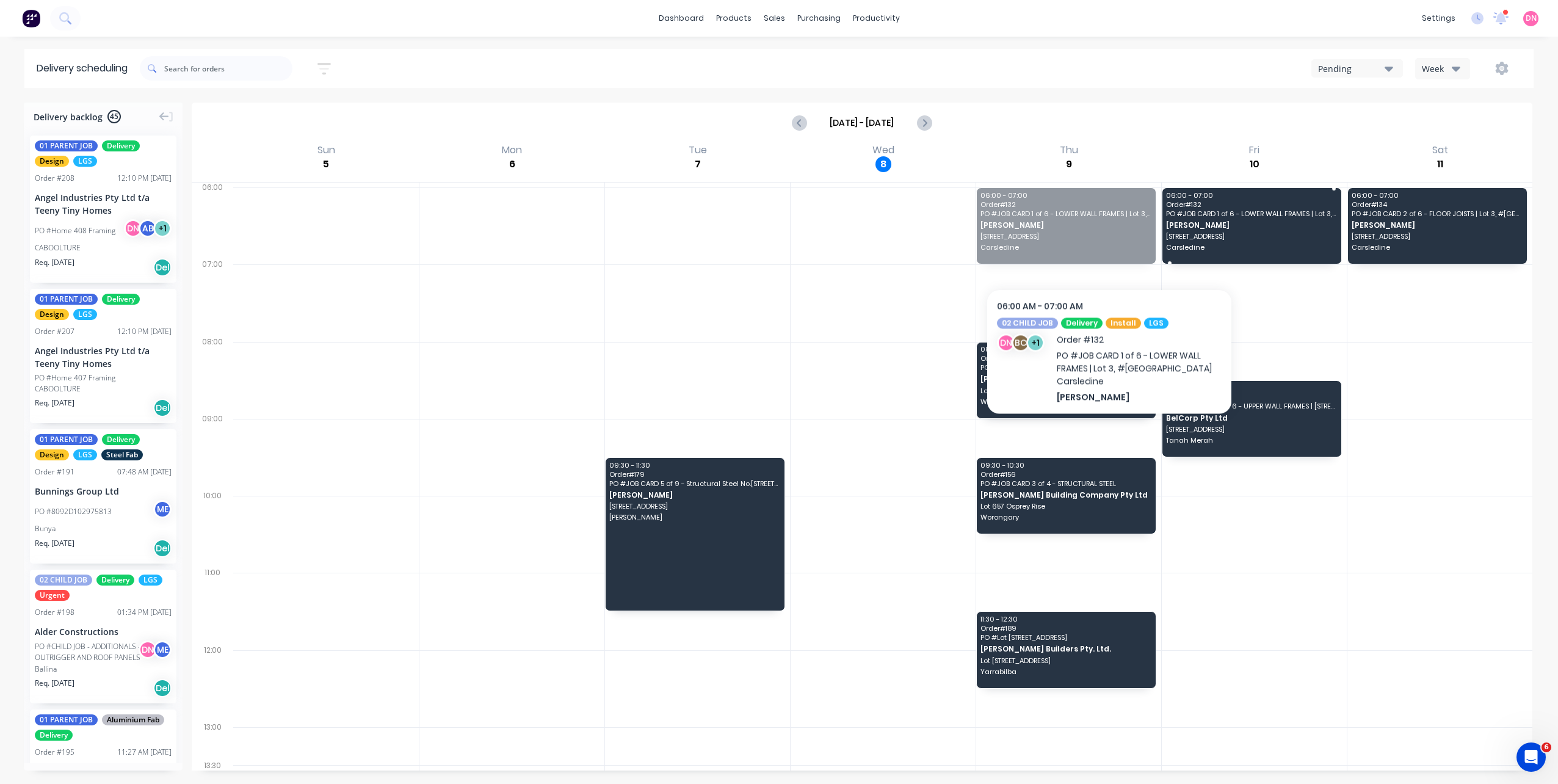
drag, startPoint x: 1065, startPoint y: 245, endPoint x: 1109, endPoint y: 243, distance: 44.0
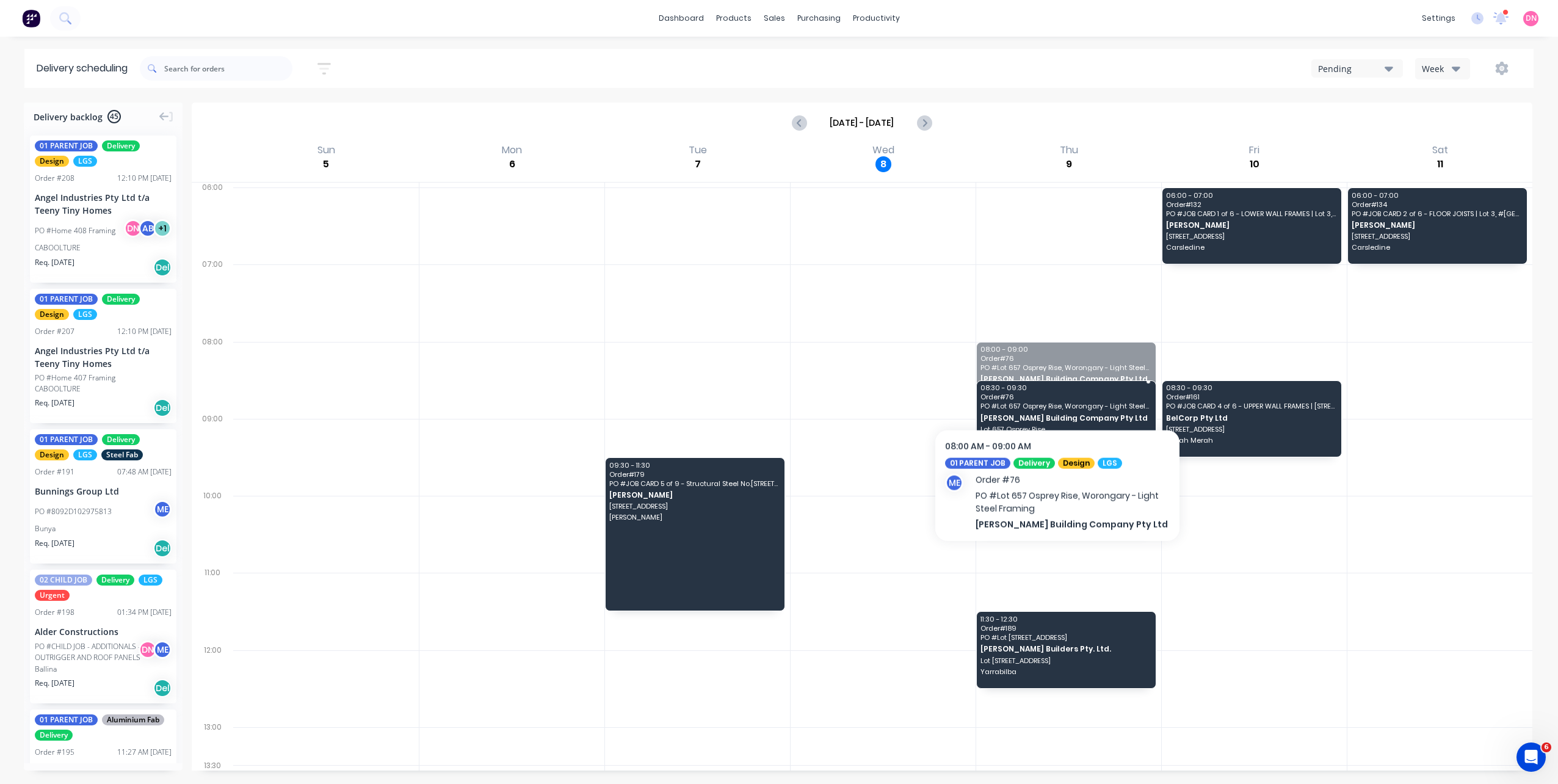
drag, startPoint x: 1060, startPoint y: 376, endPoint x: 1058, endPoint y: 387, distance: 11.2
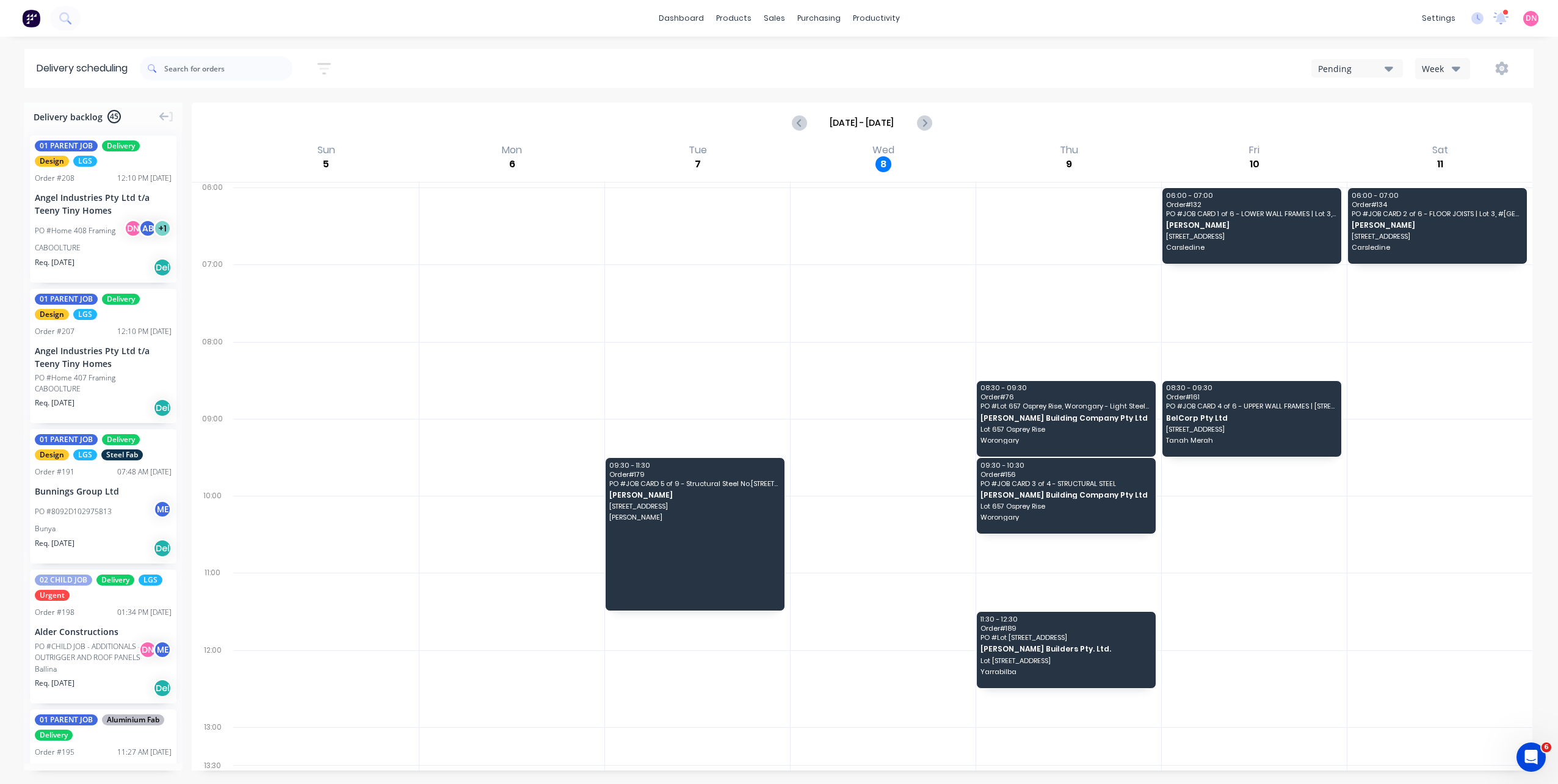
click at [1393, 67] on button "Pending" at bounding box center [1357, 68] width 92 height 18
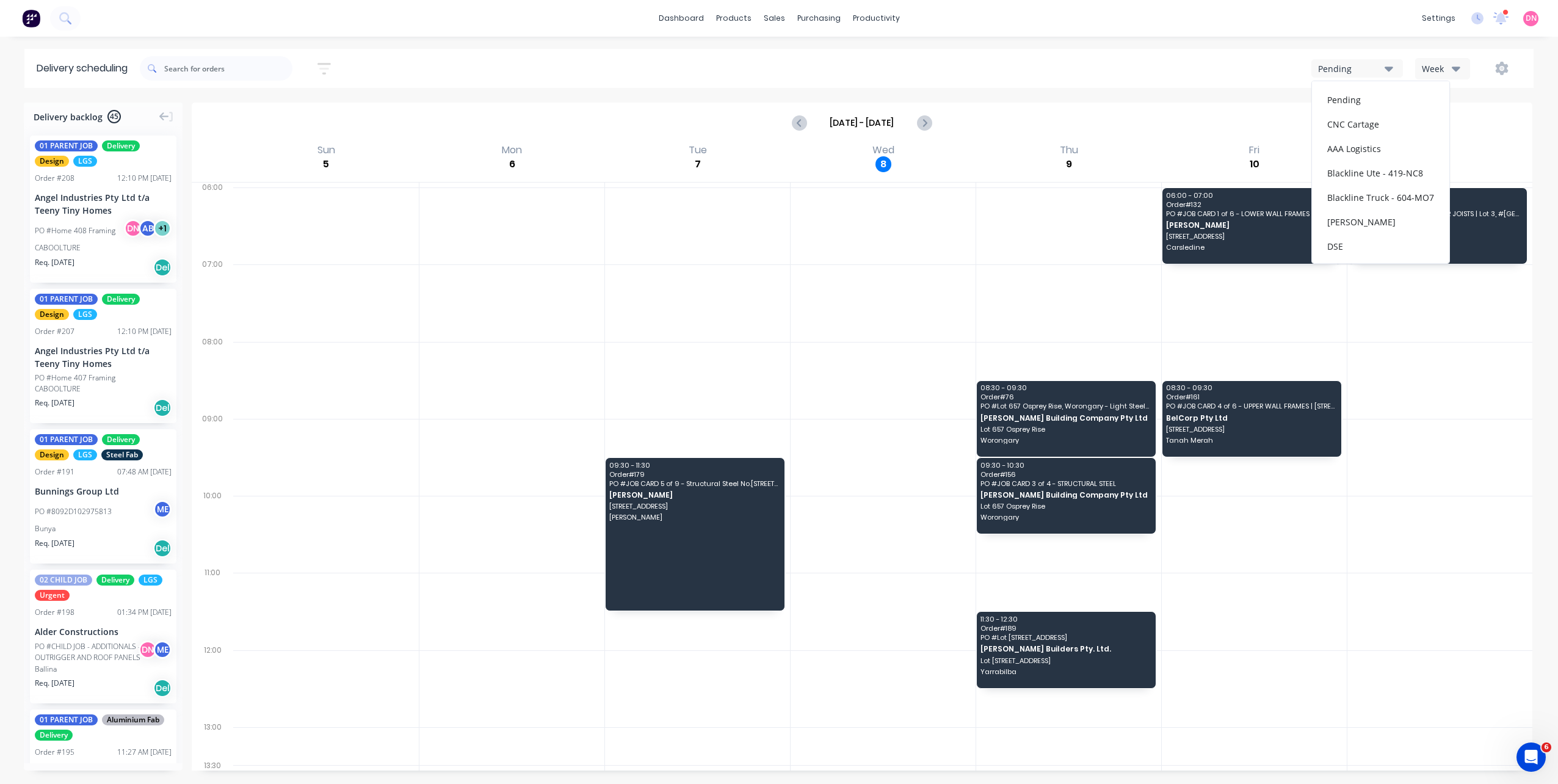
click at [1423, 63] on div "Week" at bounding box center [1439, 69] width 35 height 13
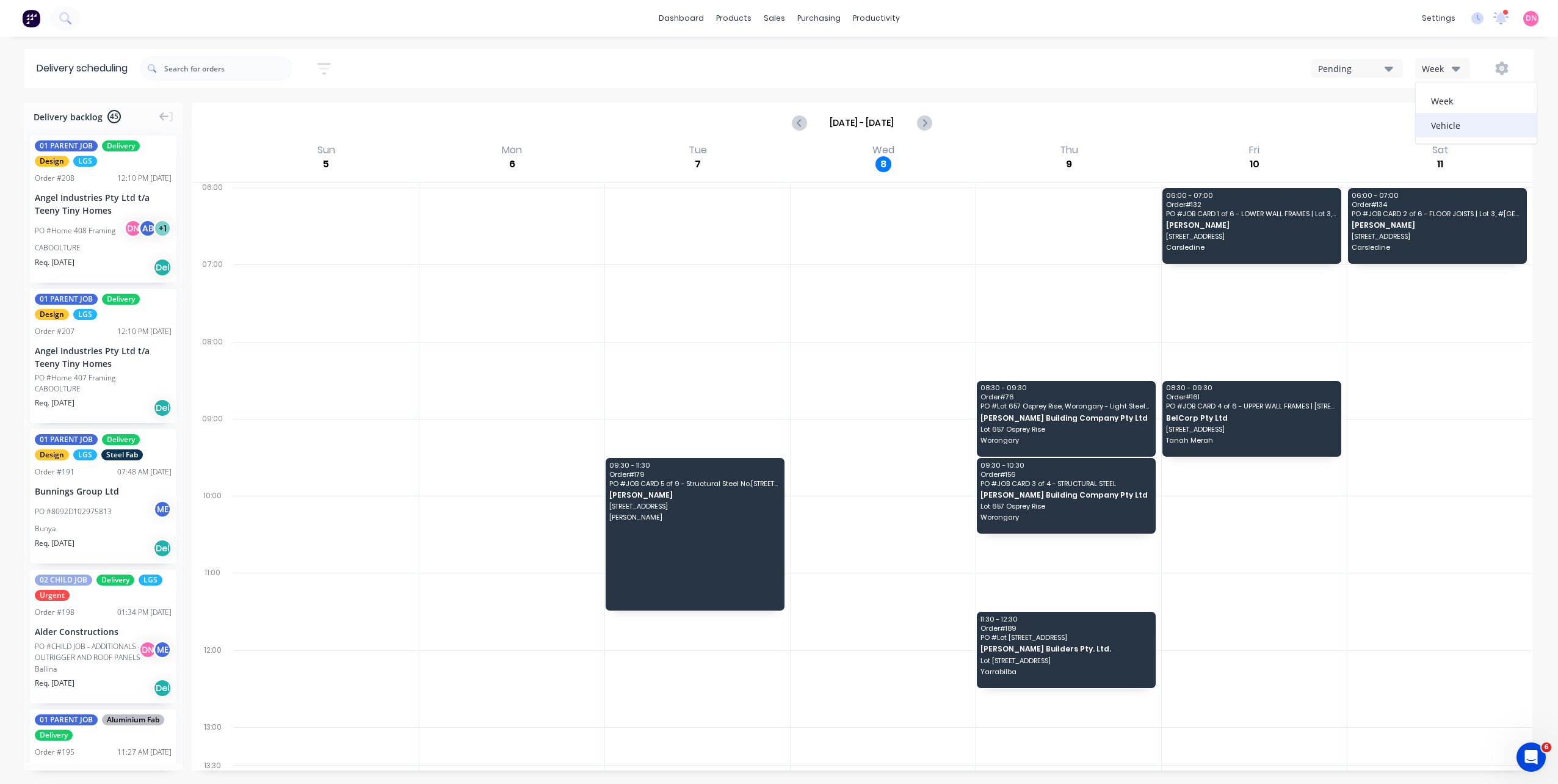
click at [1431, 124] on div "Vehicle" at bounding box center [1476, 125] width 121 height 25
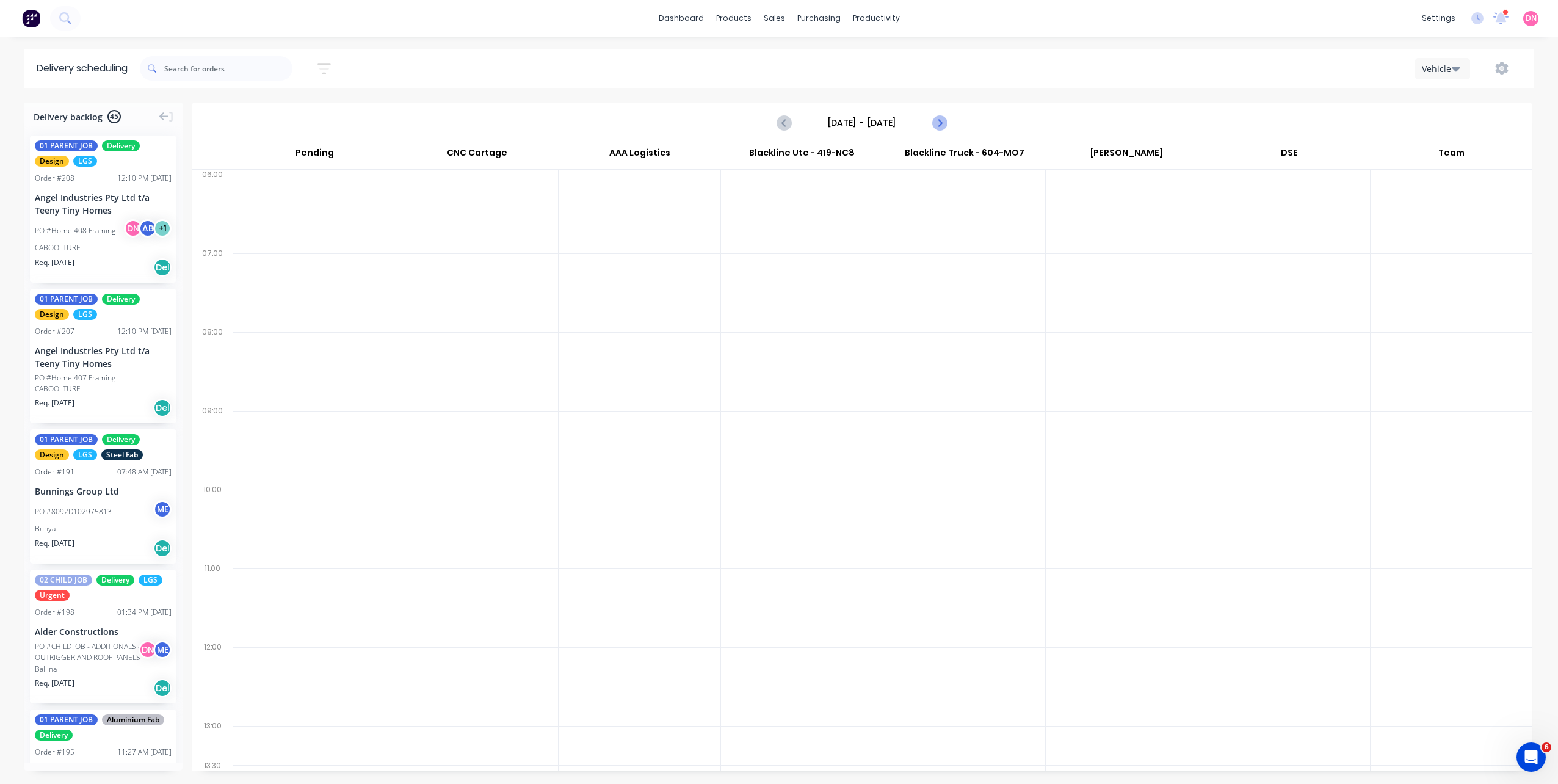
click at [932, 121] on icon "Next page" at bounding box center [939, 122] width 14 height 14
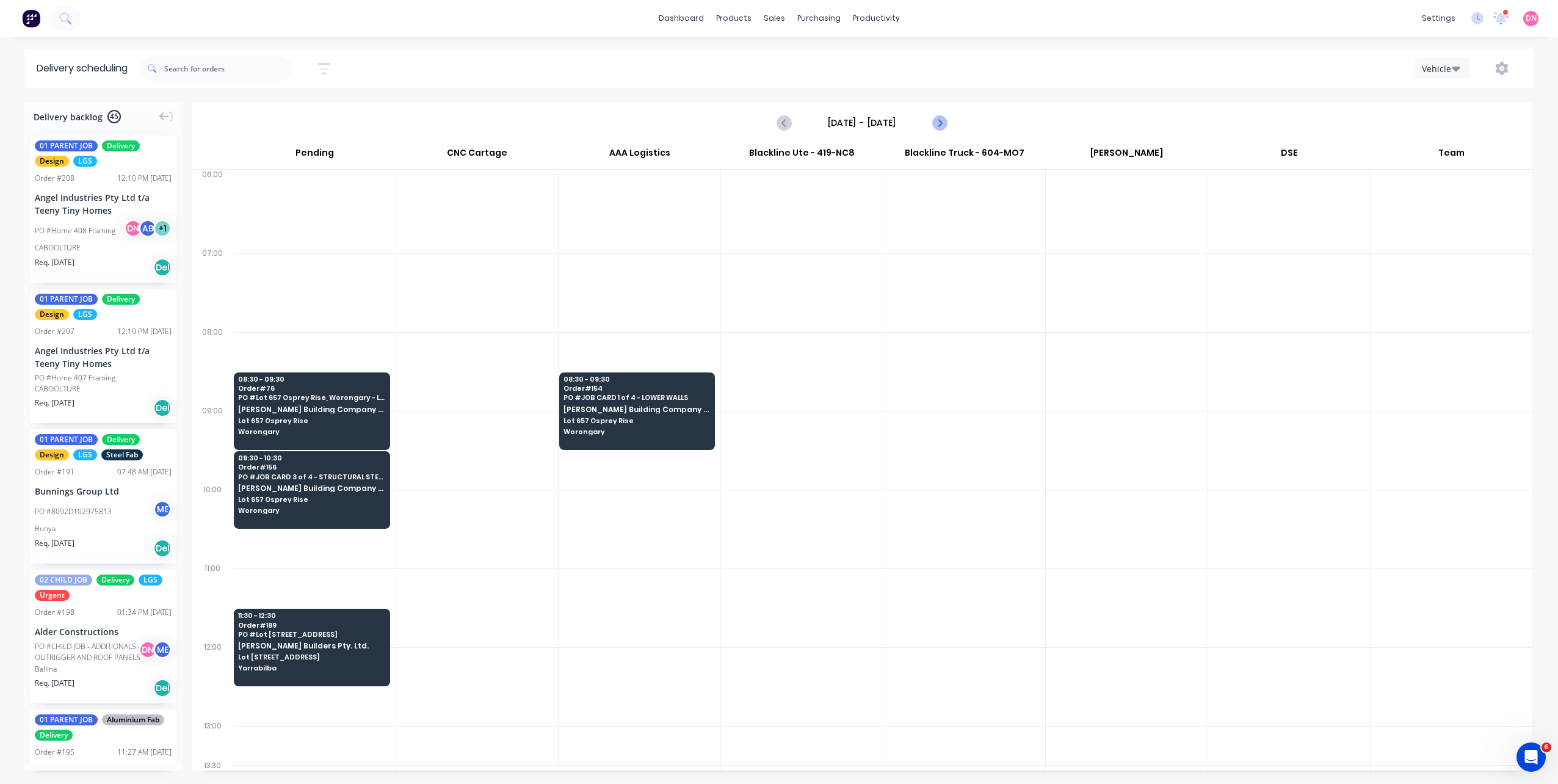
click at [933, 121] on icon "Next page" at bounding box center [939, 122] width 14 height 14
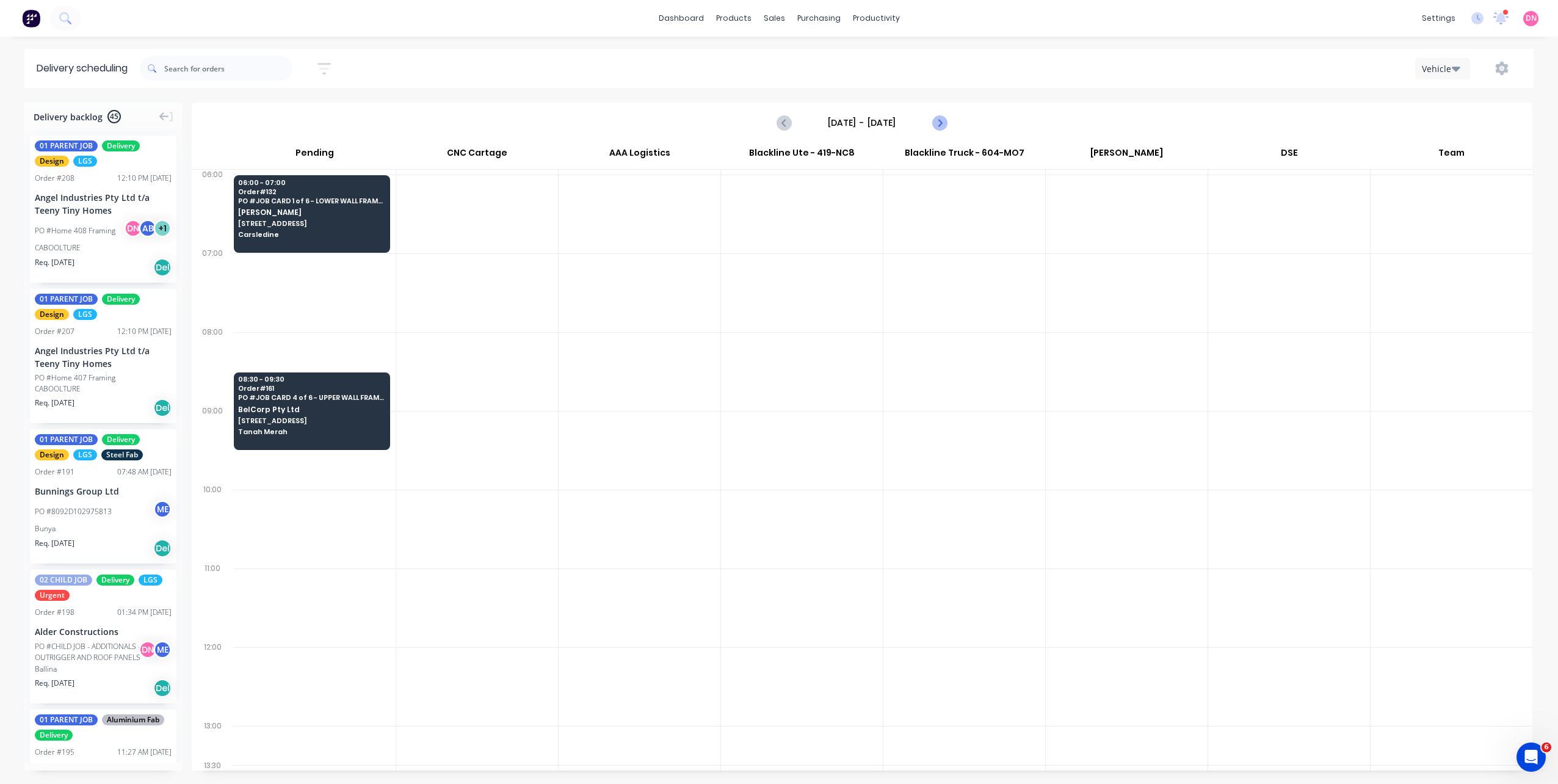
click at [933, 121] on icon "Next page" at bounding box center [939, 122] width 14 height 14
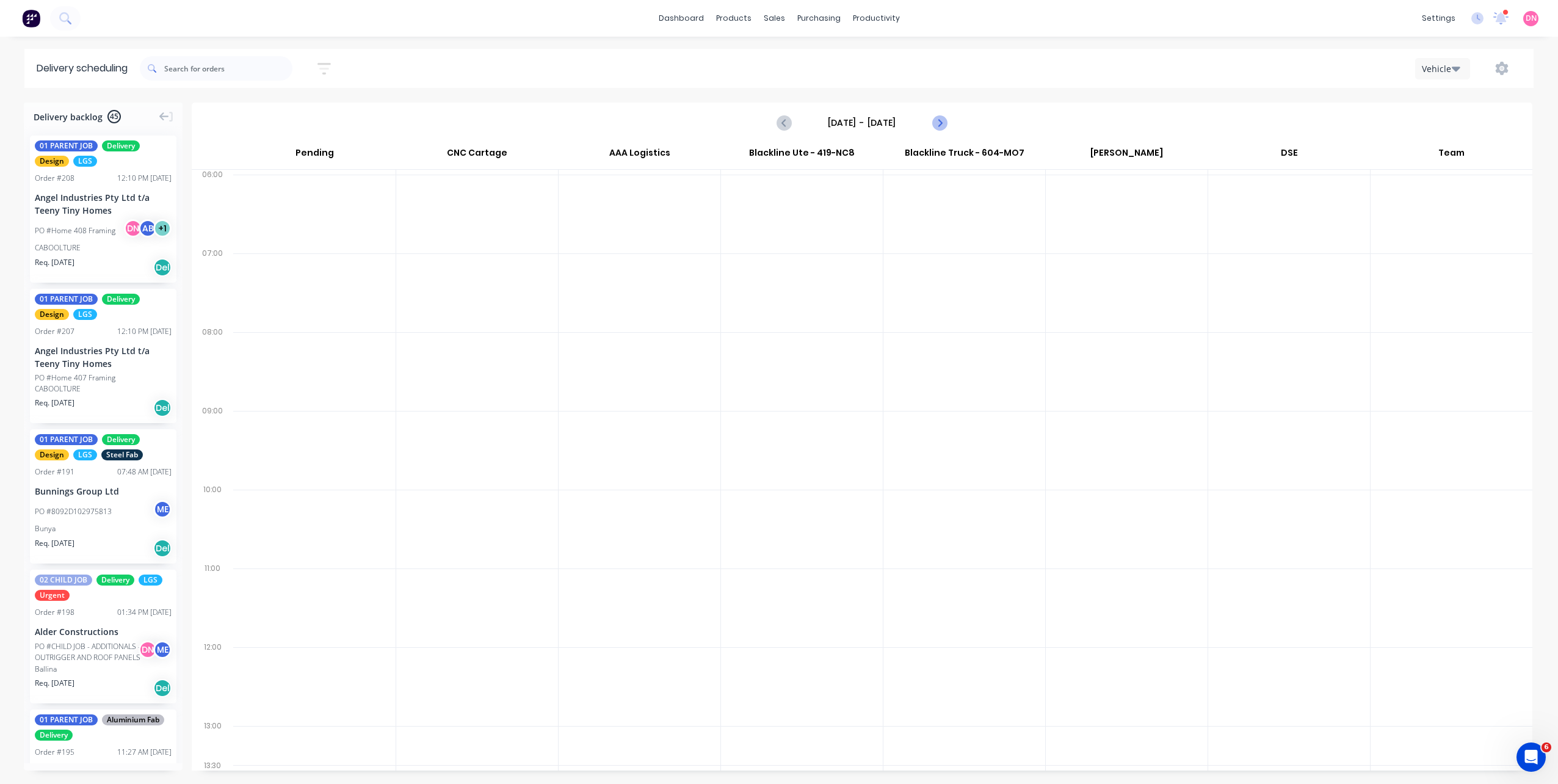
click at [933, 121] on icon "Next page" at bounding box center [939, 122] width 14 height 14
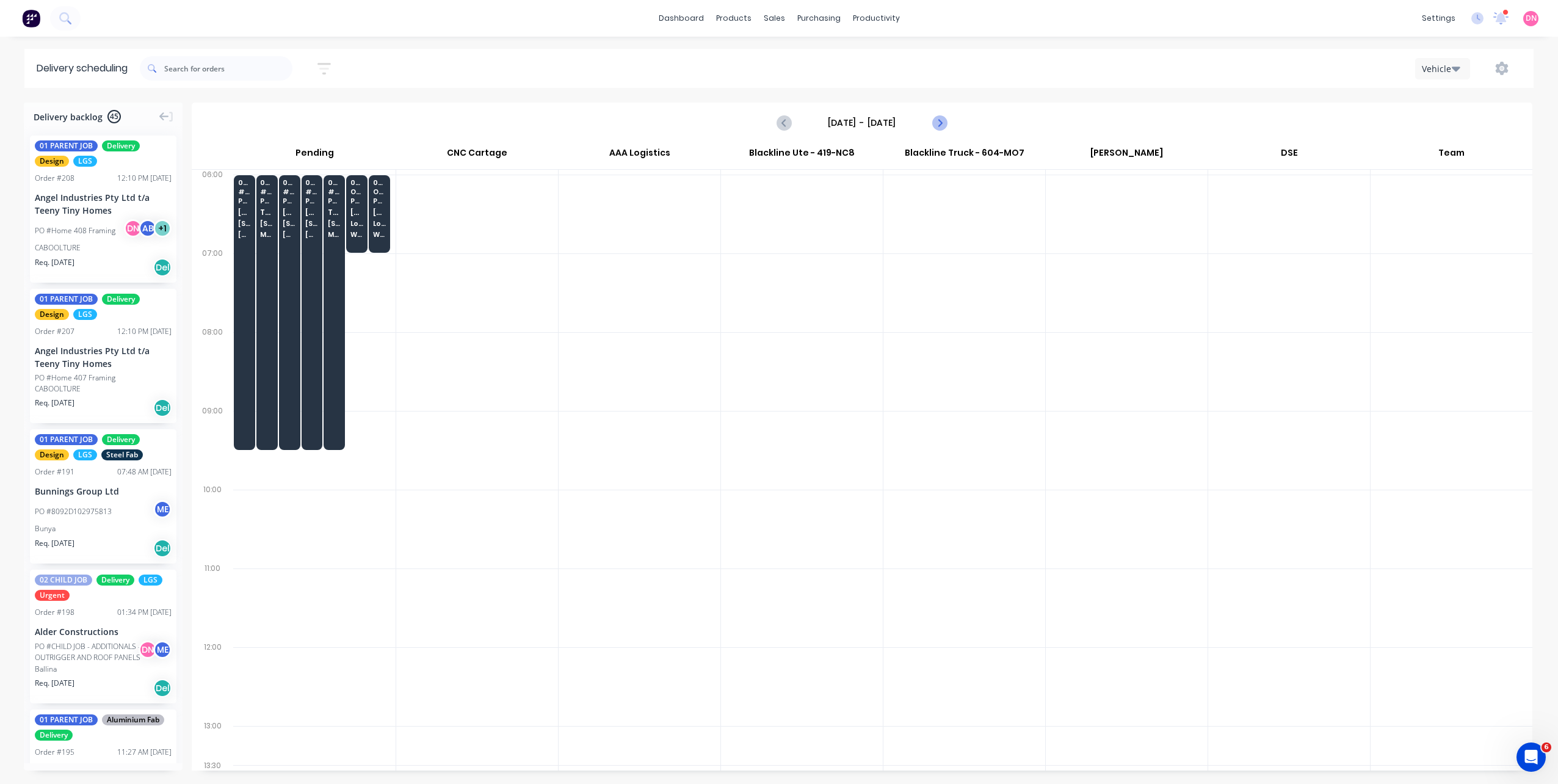
click at [933, 121] on icon "Next page" at bounding box center [939, 122] width 14 height 14
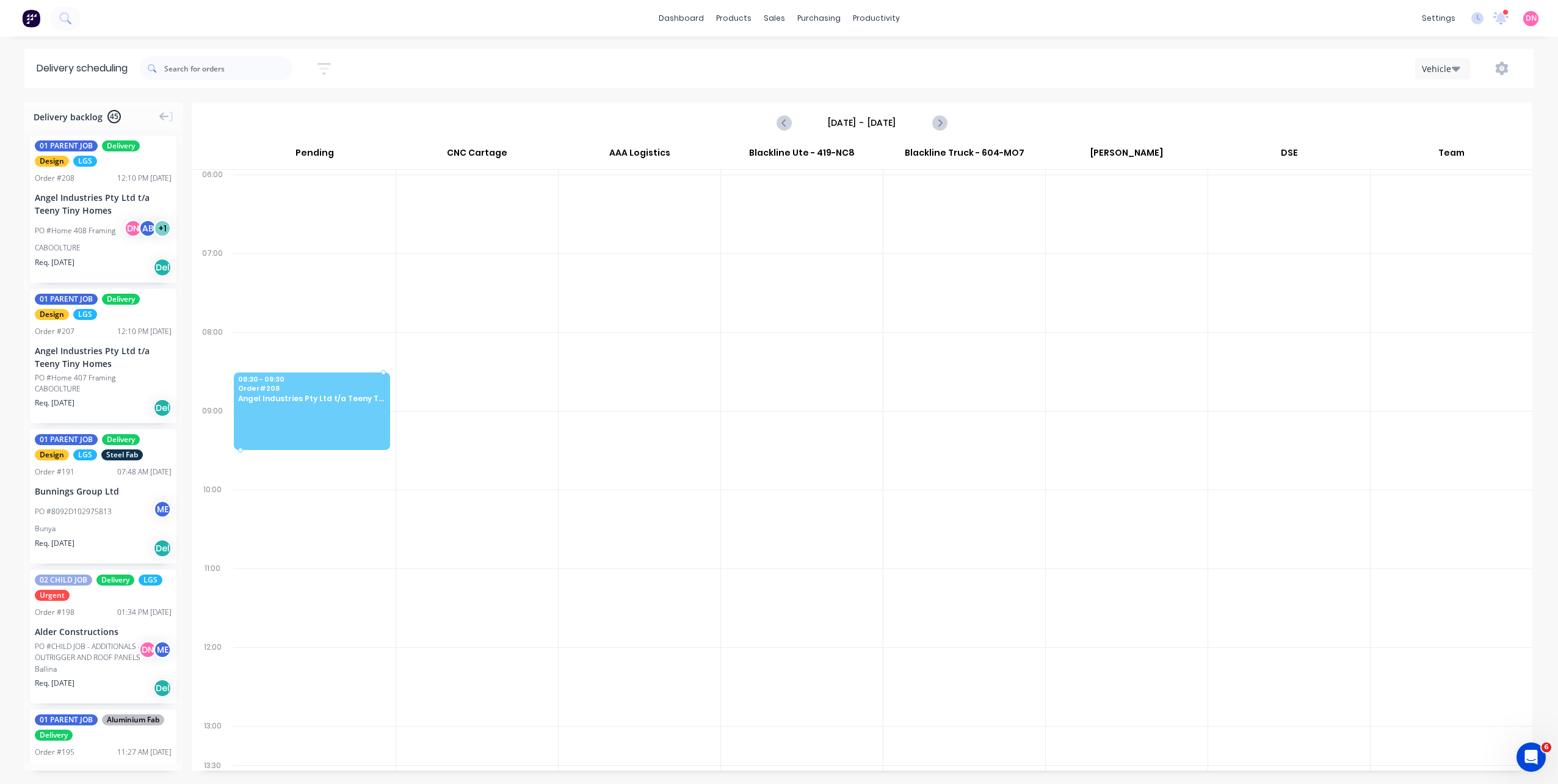
drag, startPoint x: 64, startPoint y: 211, endPoint x: 290, endPoint y: 400, distance: 294.6
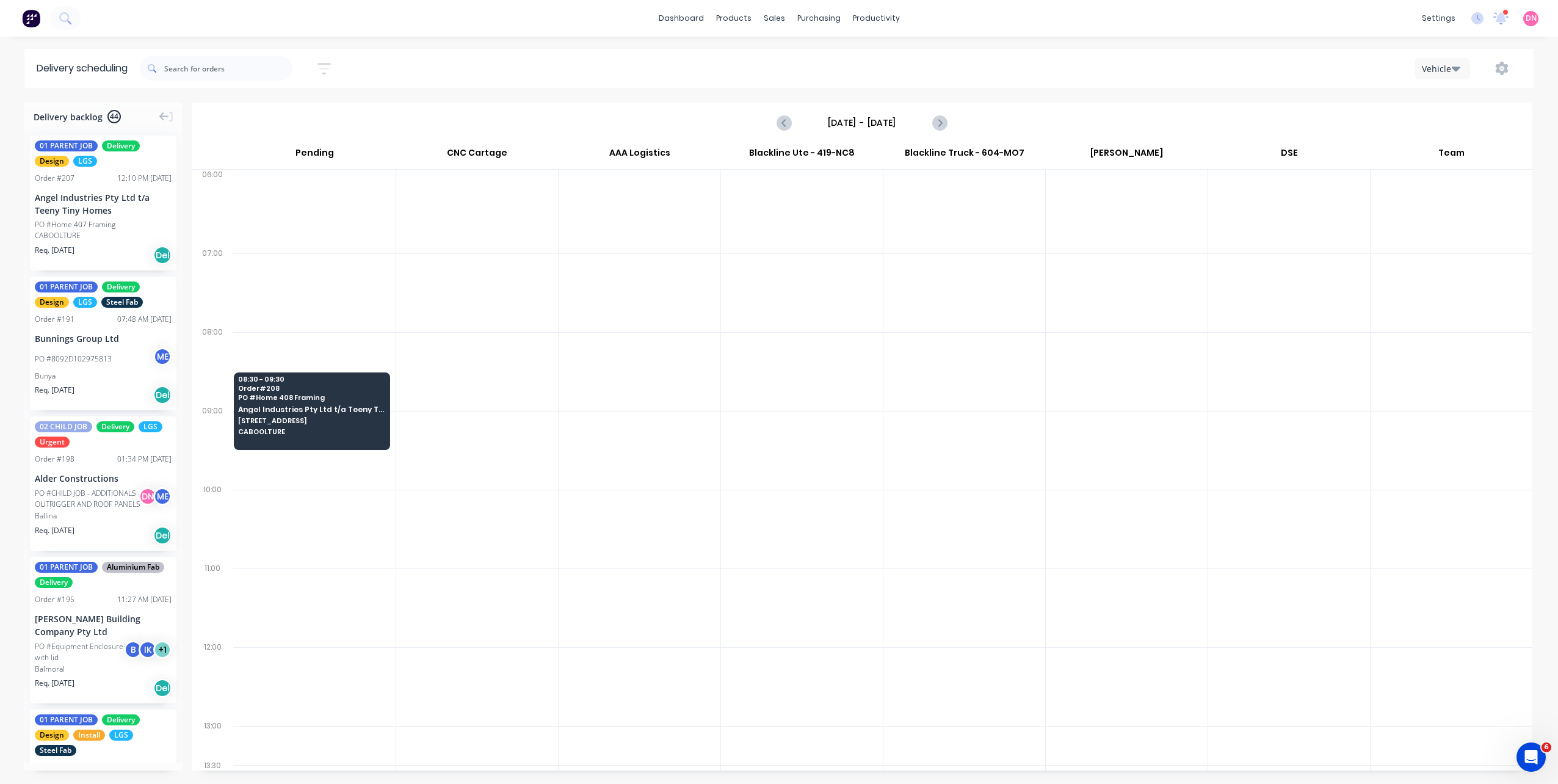
click at [111, 369] on div "PO #8092D102975813 M E" at bounding box center [102, 358] width 136 height 23
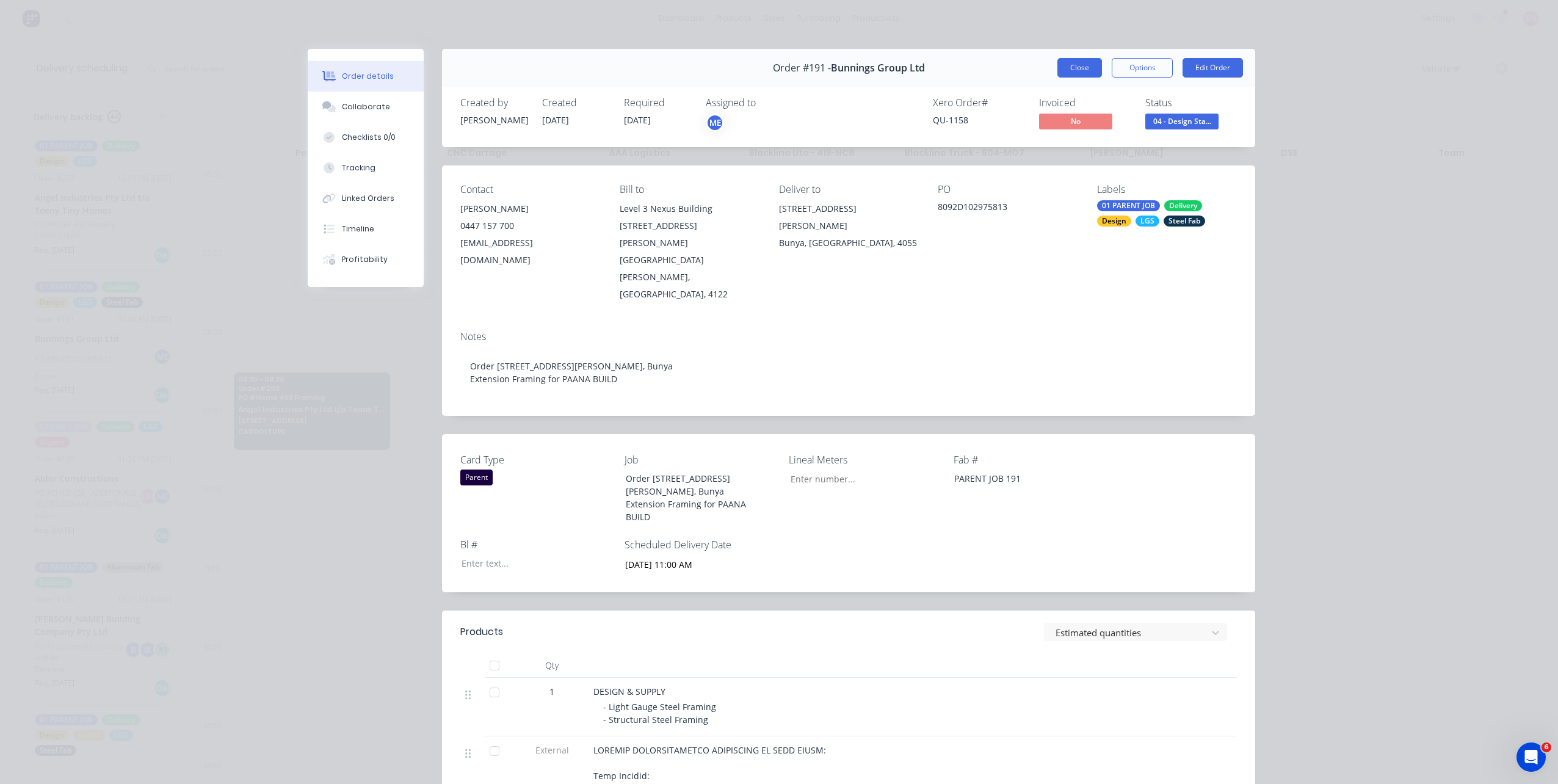
click at [1080, 67] on button "Close" at bounding box center [1080, 67] width 45 height 19
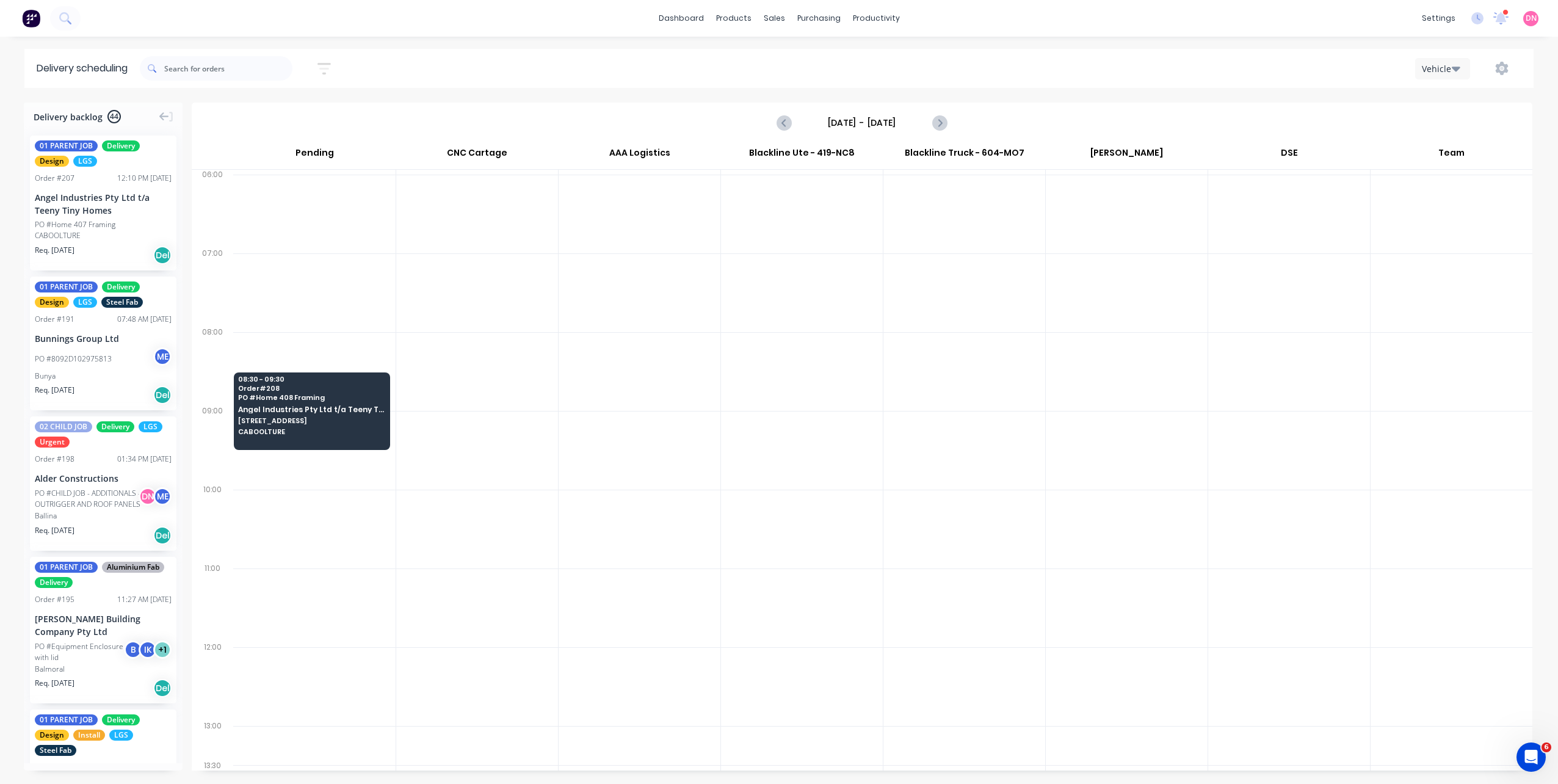
click at [142, 225] on div "PO #Home 407 Framing" at bounding box center [102, 224] width 136 height 11
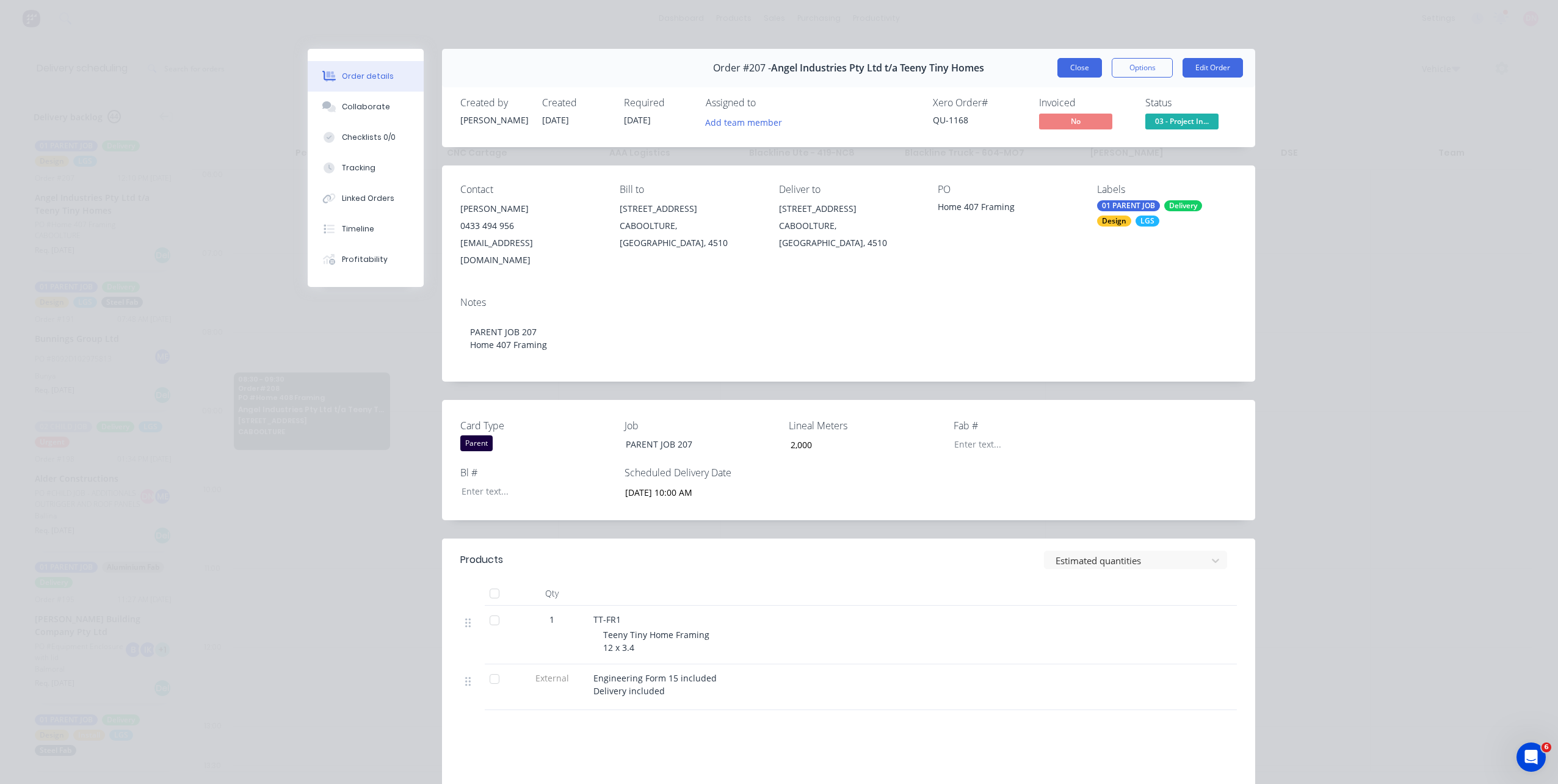
click at [1064, 65] on button "Close" at bounding box center [1080, 67] width 45 height 19
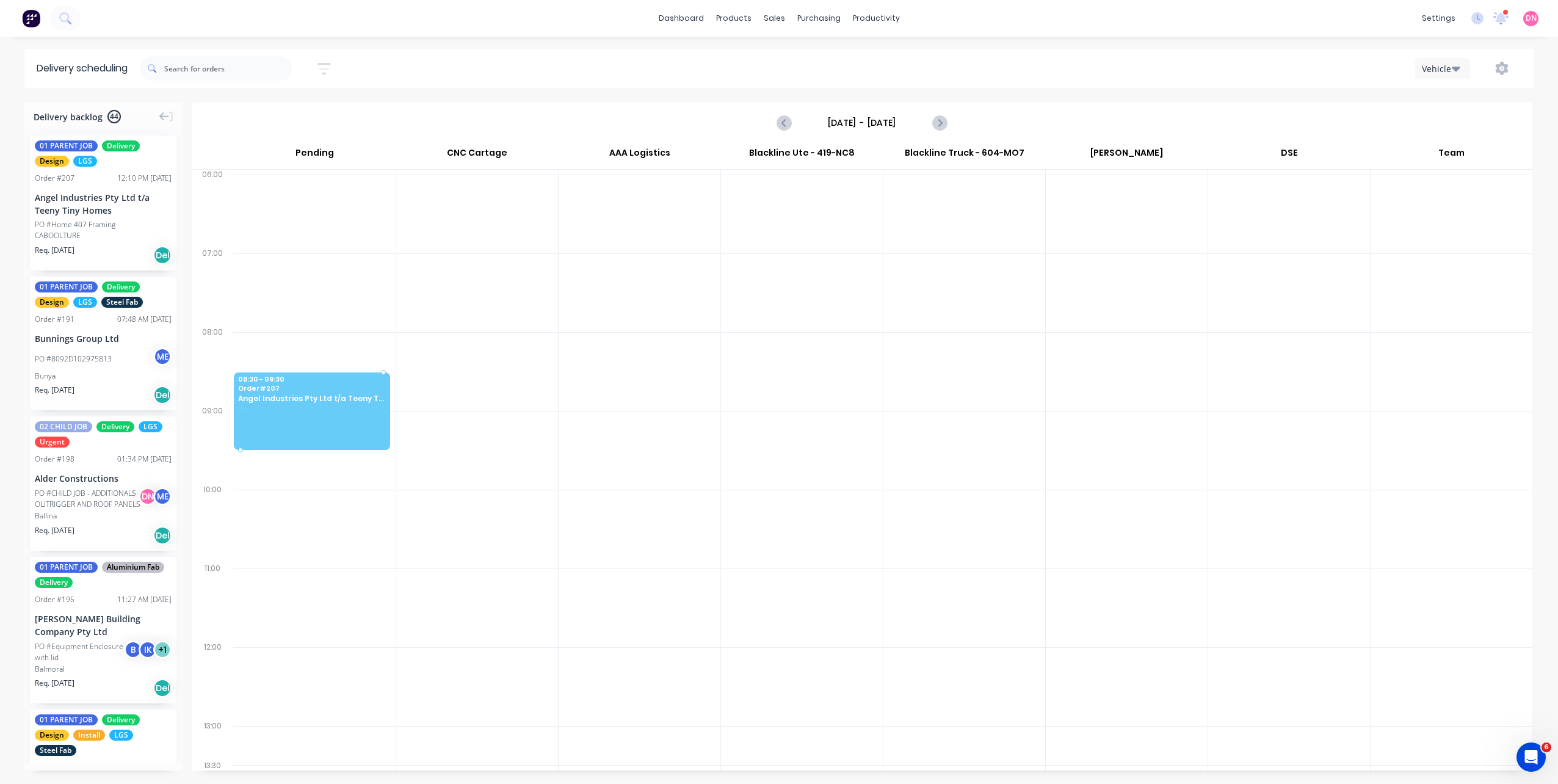
drag, startPoint x: 97, startPoint y: 204, endPoint x: 294, endPoint y: 384, distance: 266.9
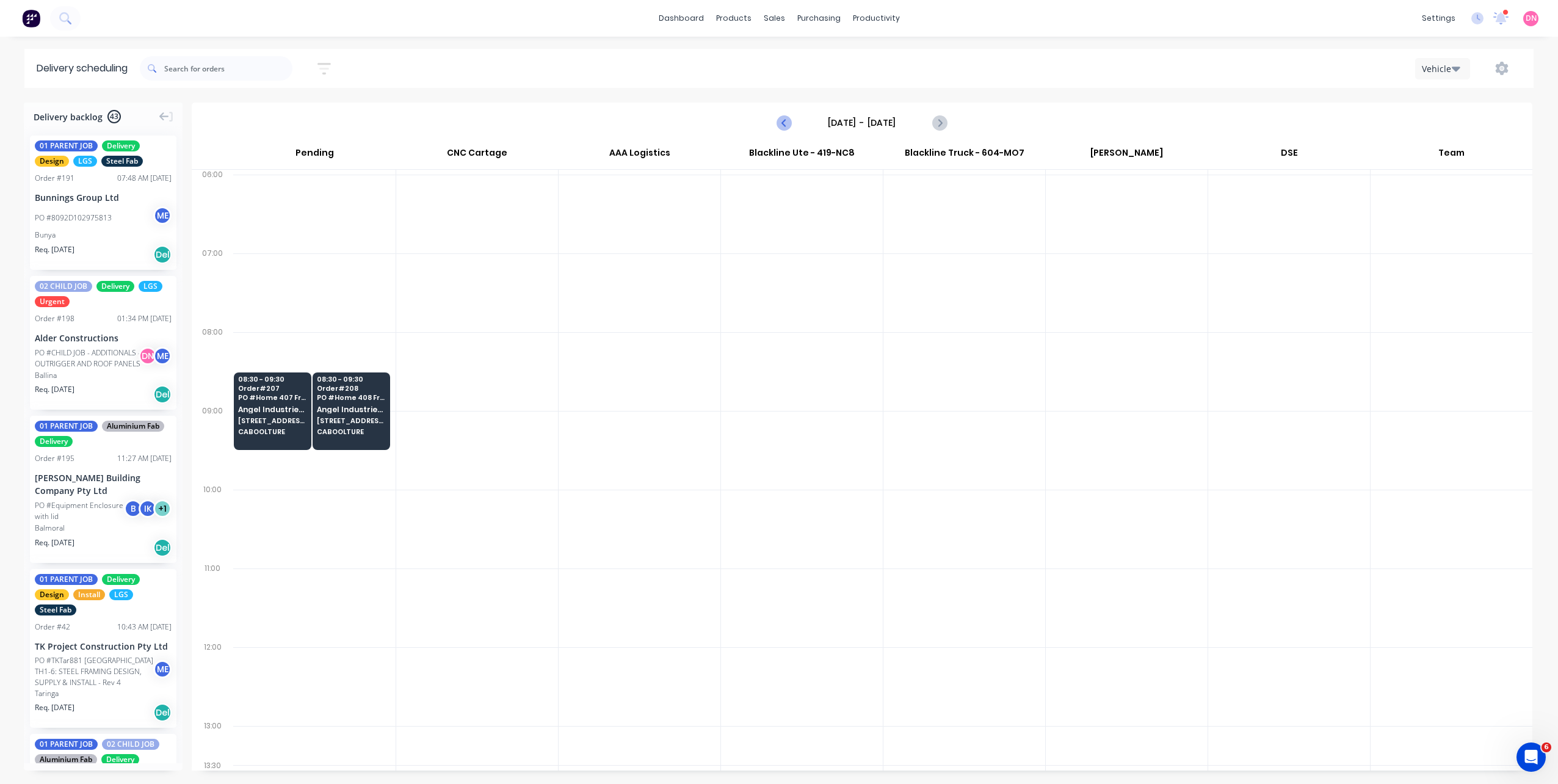
click at [783, 119] on icon "Previous page" at bounding box center [784, 122] width 14 height 14
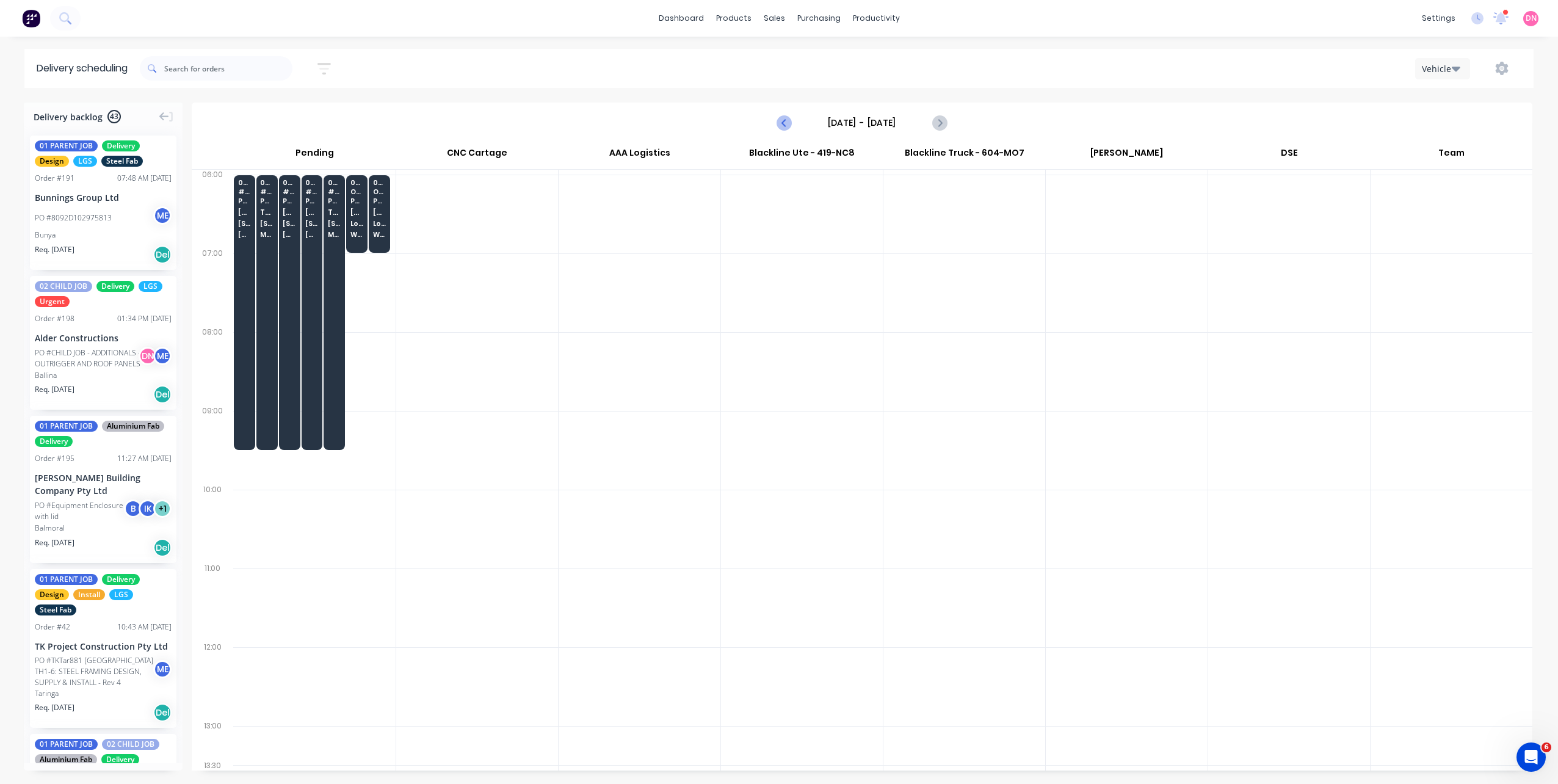
click at [783, 119] on icon "Previous page" at bounding box center [784, 122] width 14 height 14
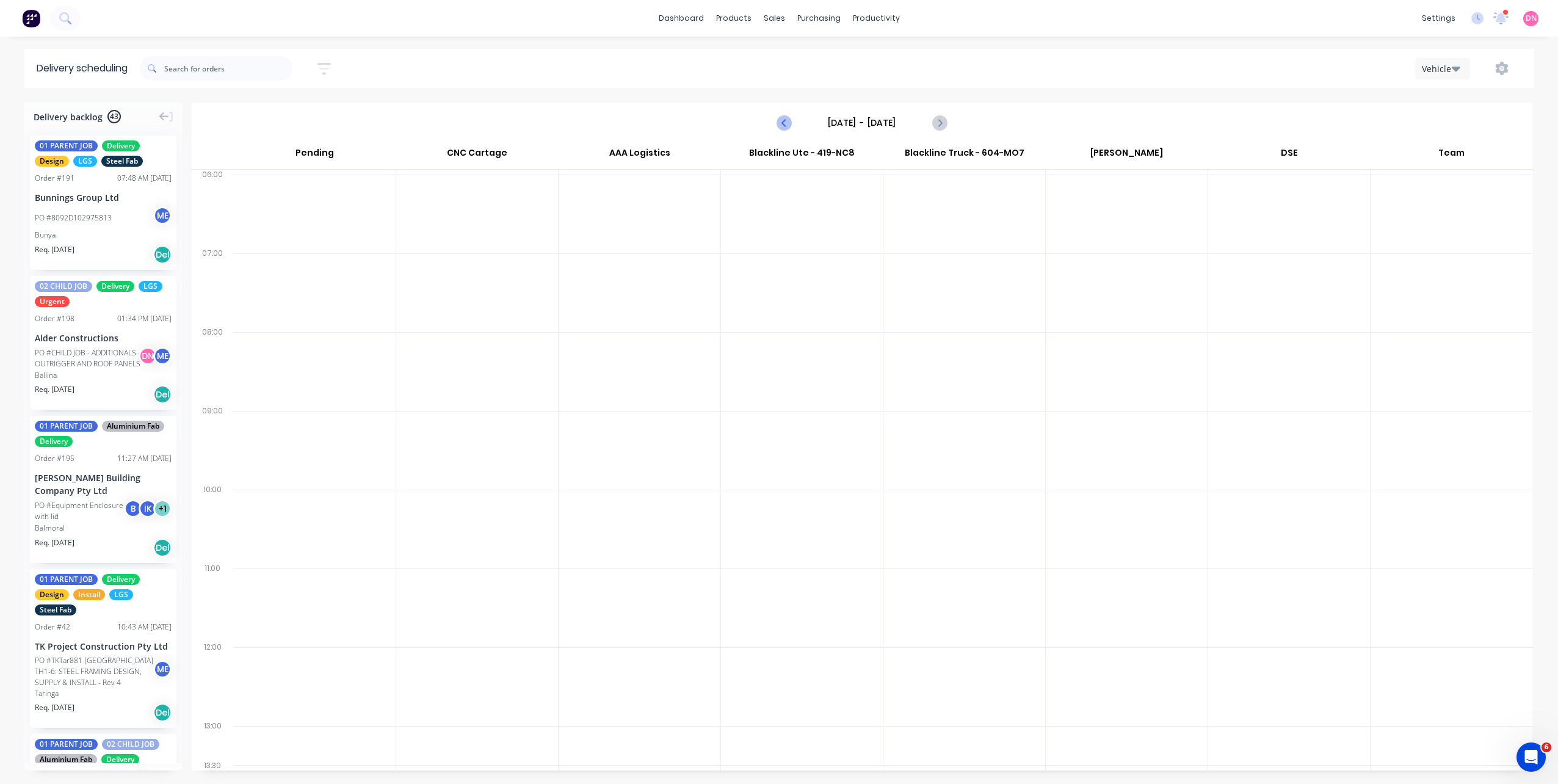
click at [783, 119] on icon "Previous page" at bounding box center [784, 122] width 14 height 14
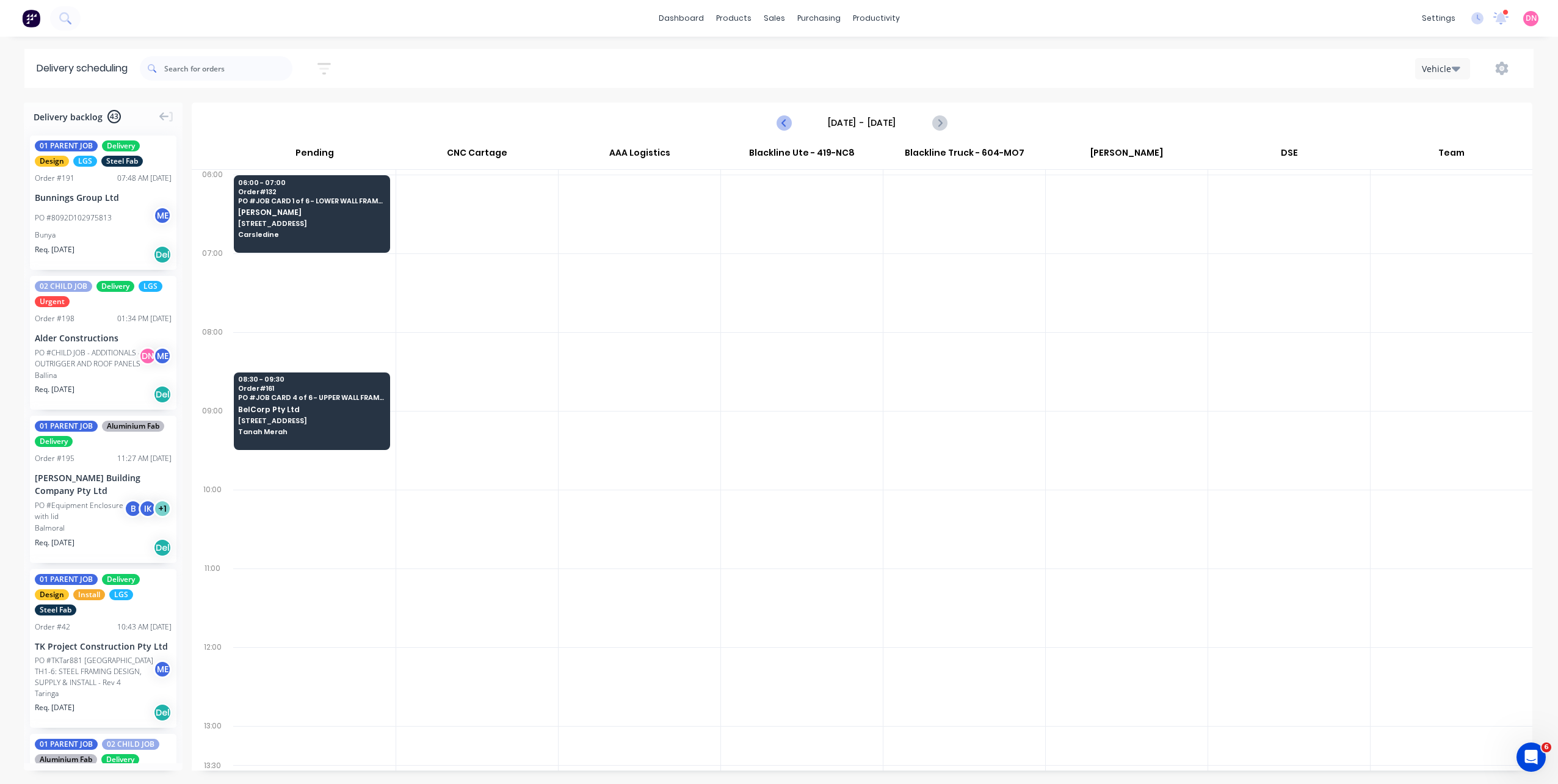
click at [783, 119] on icon "Previous page" at bounding box center [784, 122] width 14 height 14
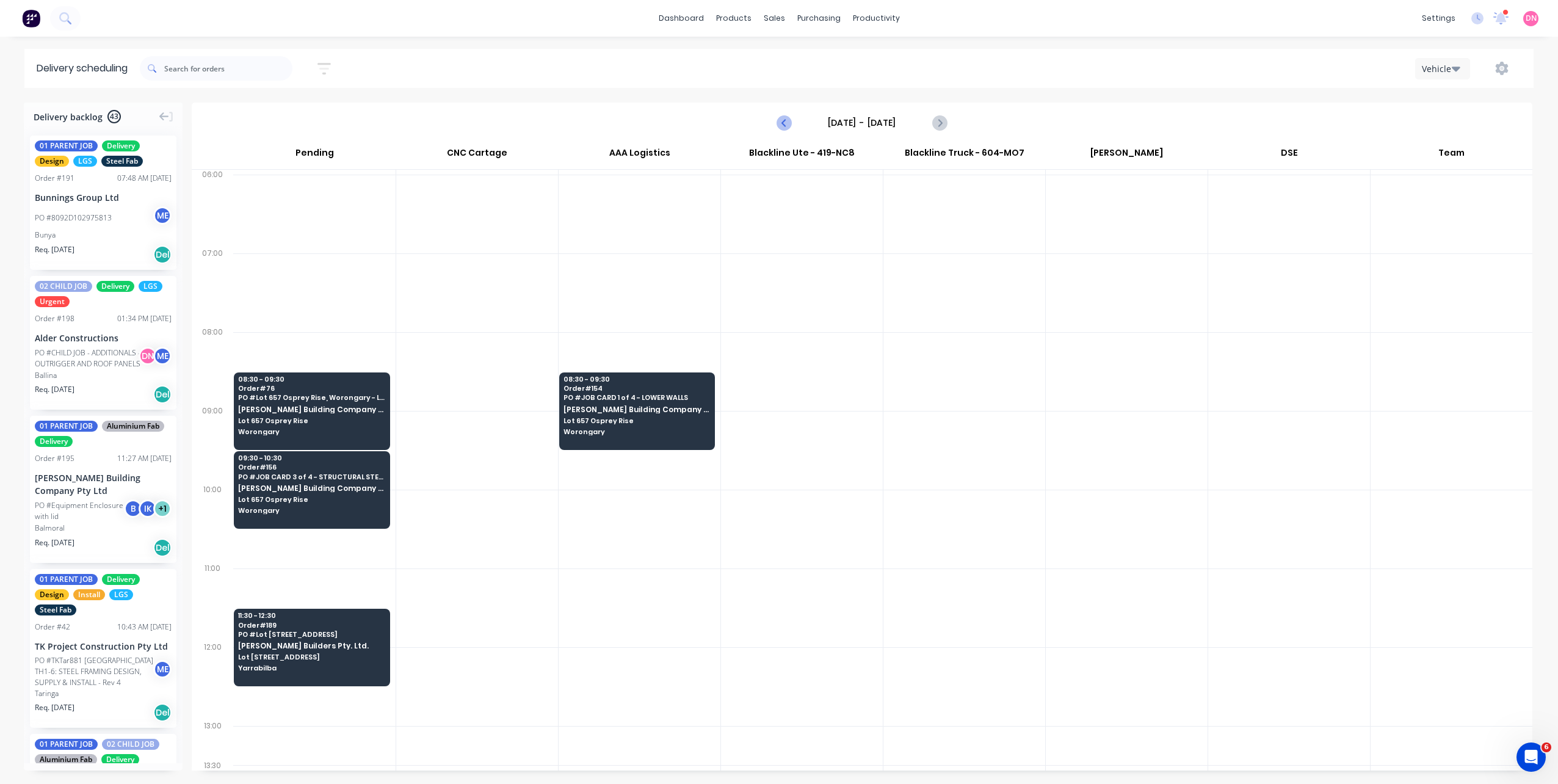
click at [783, 119] on icon "Previous page" at bounding box center [784, 122] width 14 height 14
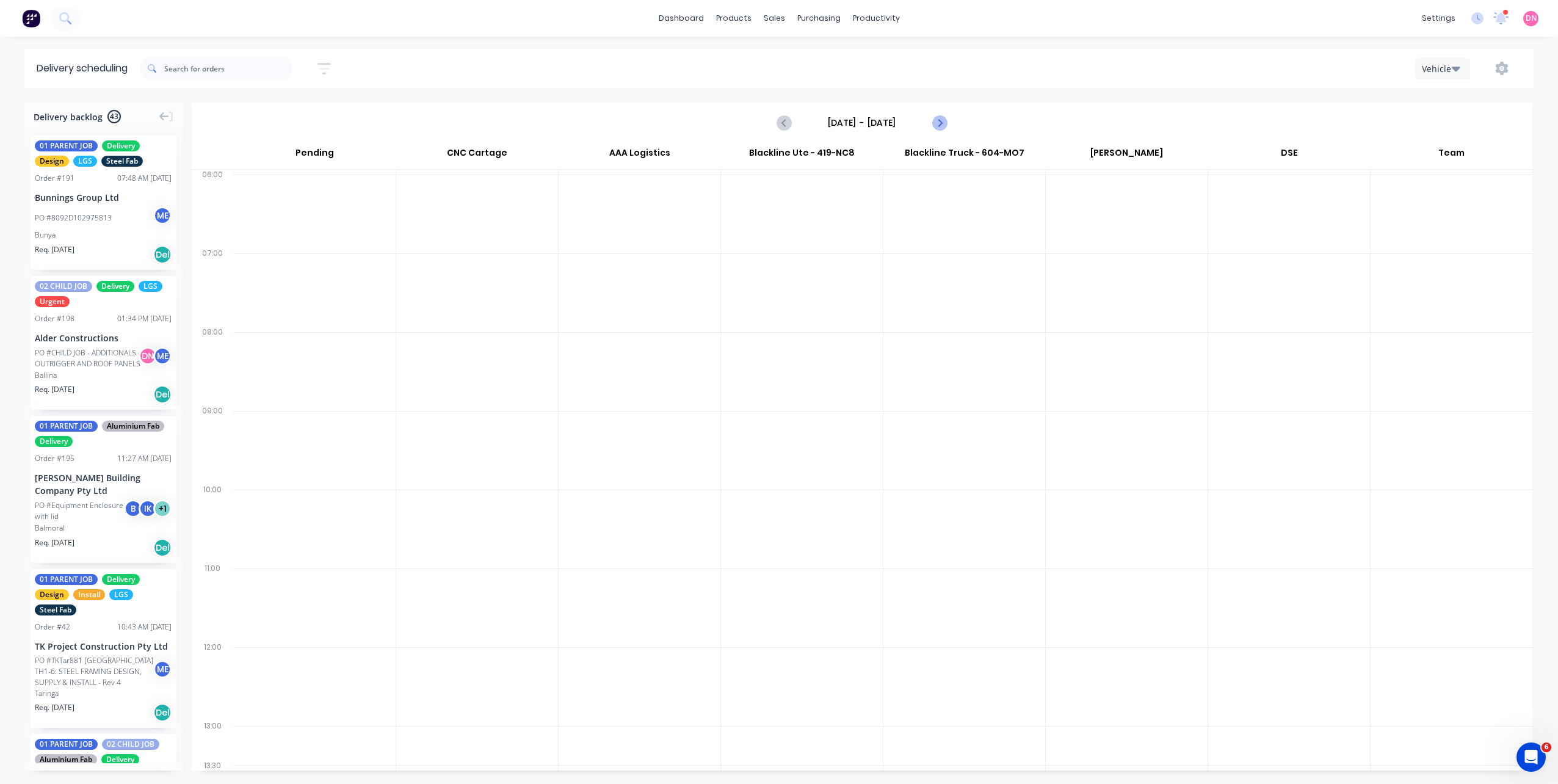
click at [943, 121] on icon "Next page" at bounding box center [939, 122] width 14 height 14
type input "[DATE] - [DATE]"
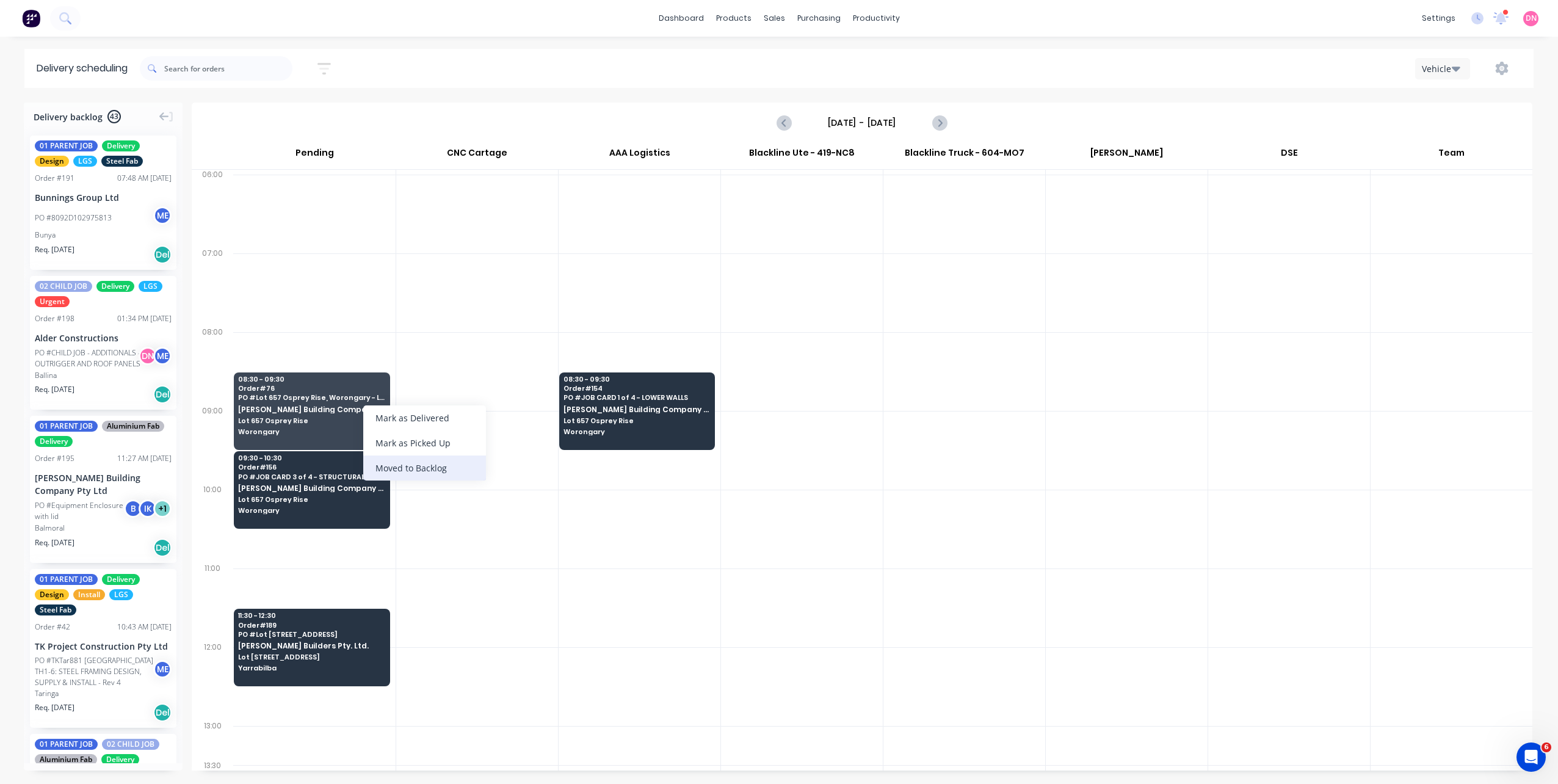
click at [411, 462] on div "Moved to Backlog" at bounding box center [424, 468] width 123 height 25
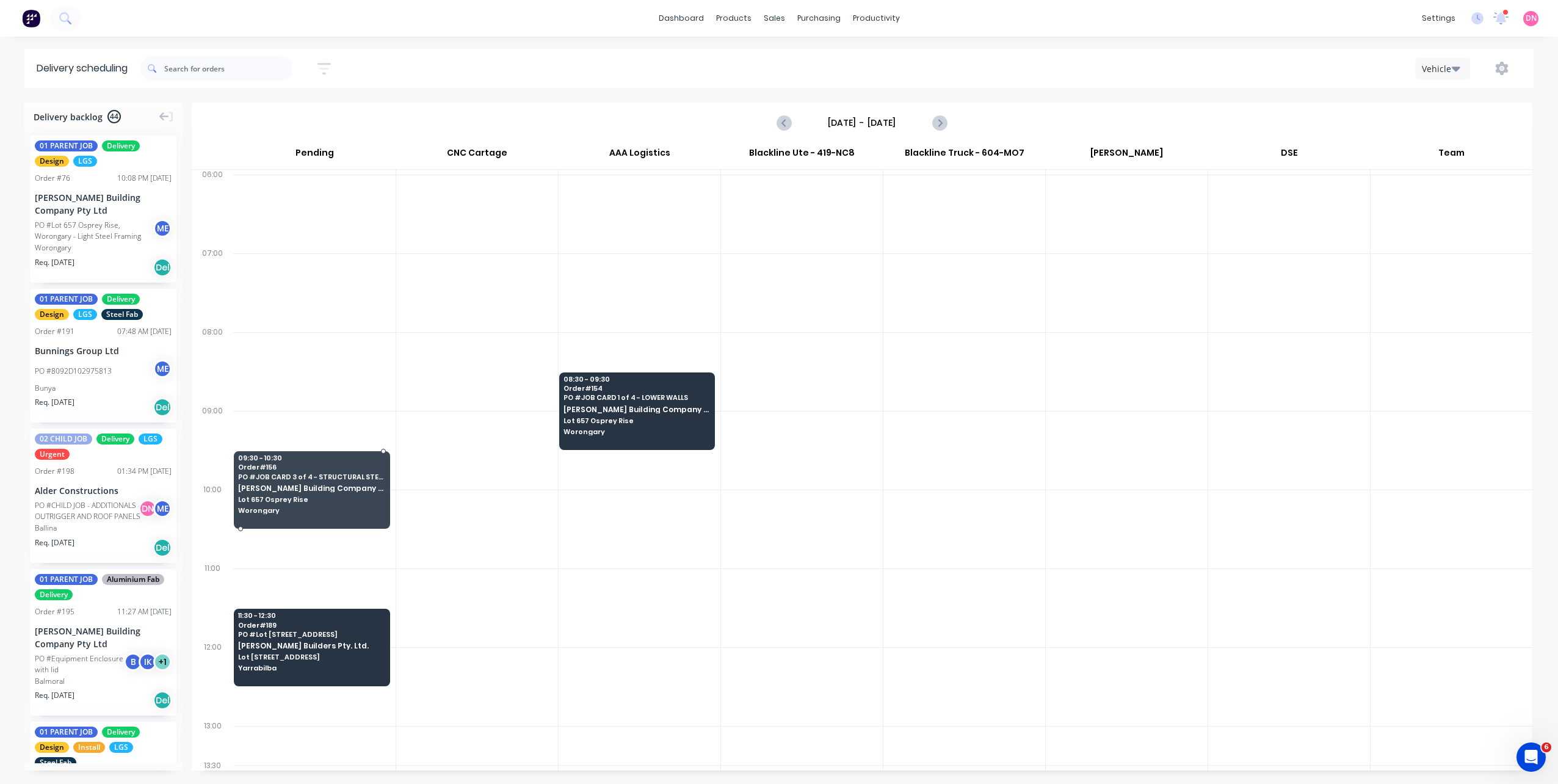
drag, startPoint x: 333, startPoint y: 495, endPoint x: 310, endPoint y: 490, distance: 23.5
